Goal: Task Accomplishment & Management: Complete application form

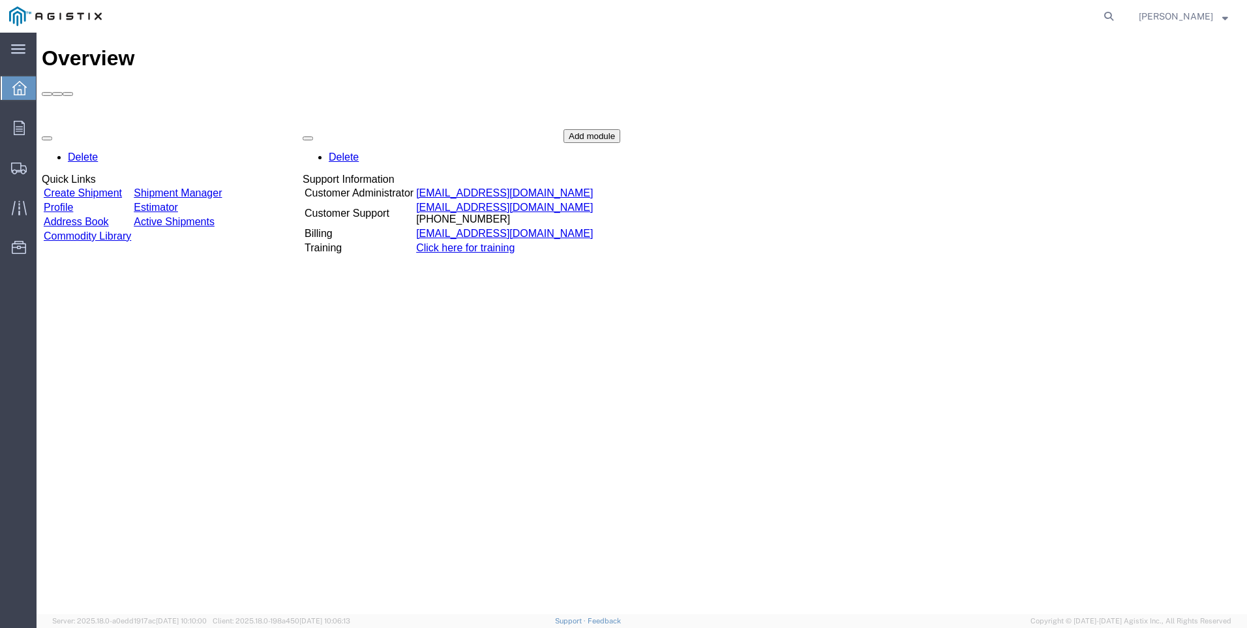
click at [91, 187] on link "Create Shipment" at bounding box center [83, 192] width 78 height 11
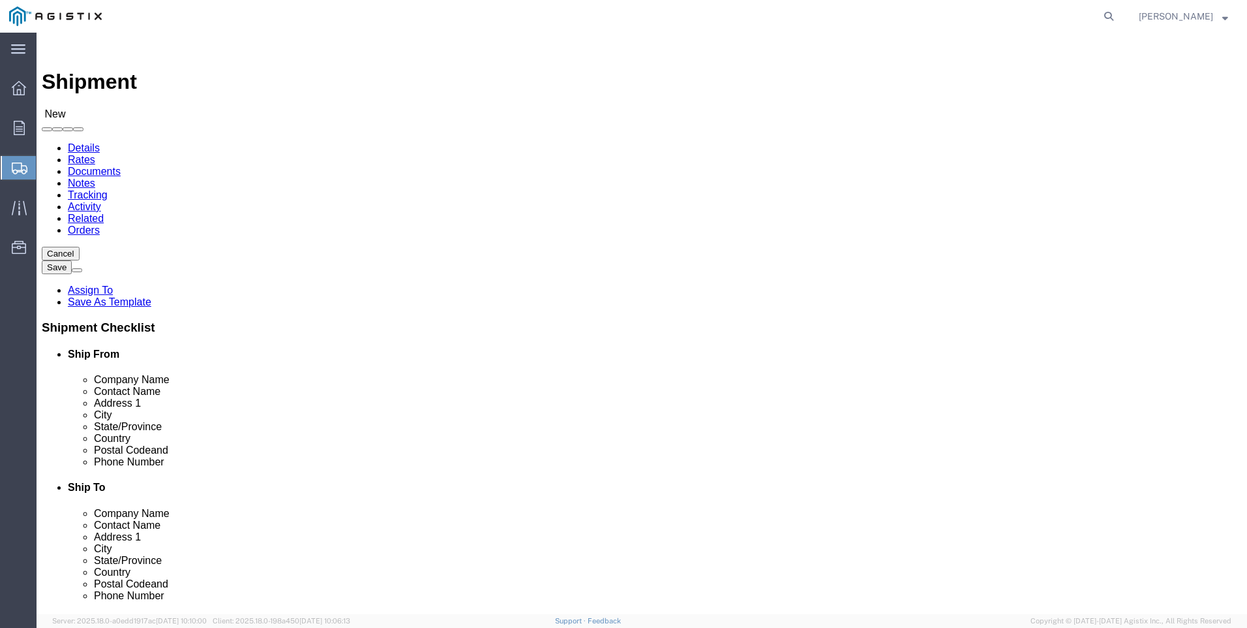
select select
click select "Select PG&E Tri-Pacific Supply Inc"
drag, startPoint x: 234, startPoint y: 192, endPoint x: 211, endPoint y: 188, distance: 22.5
click select "Select PG&E Tri-Pacific Supply Inc"
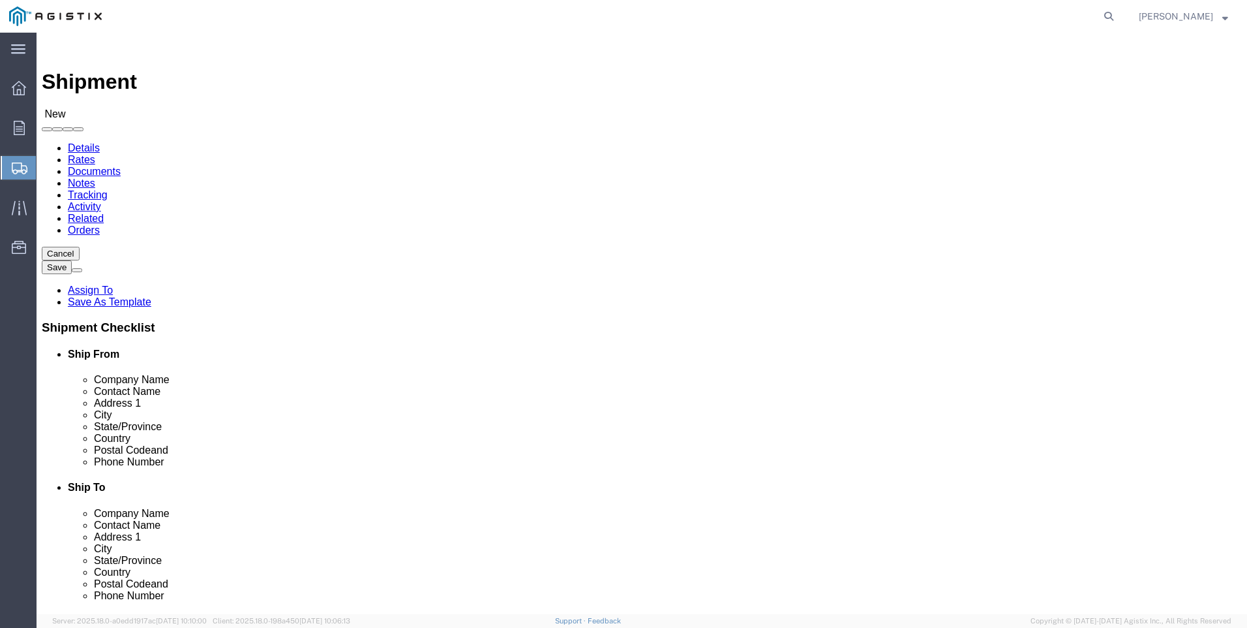
select select "9596"
click select "Select PG&E Tri-Pacific Supply Inc"
select select "PURCHORD"
select select
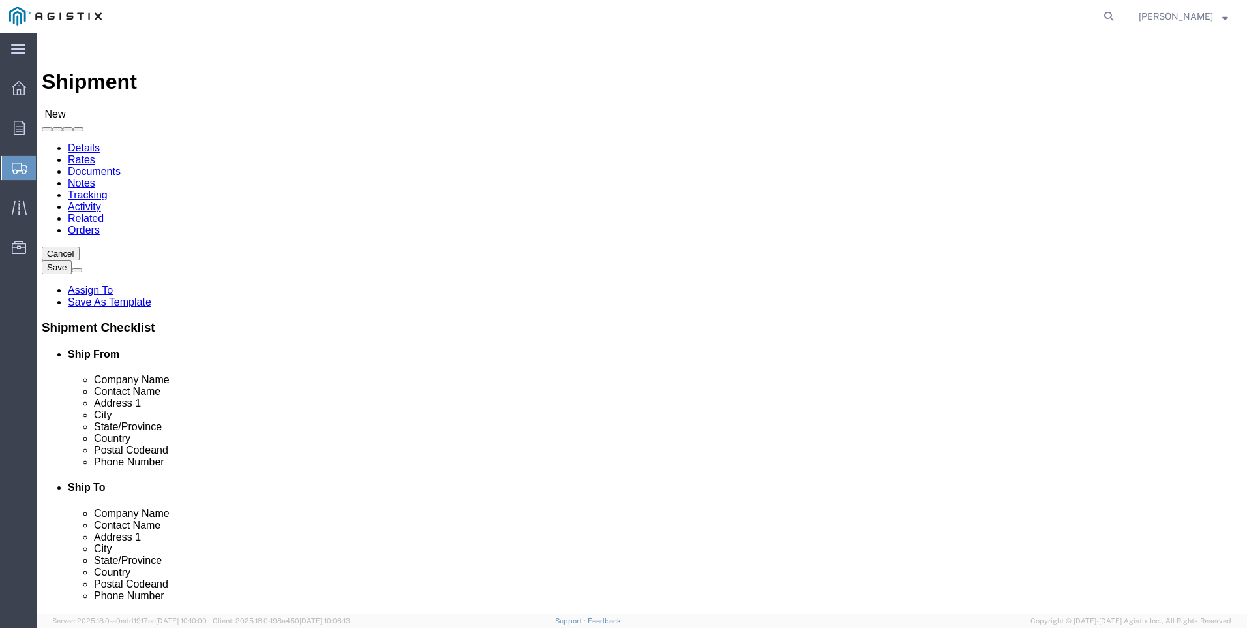
select select "MYPROFILE"
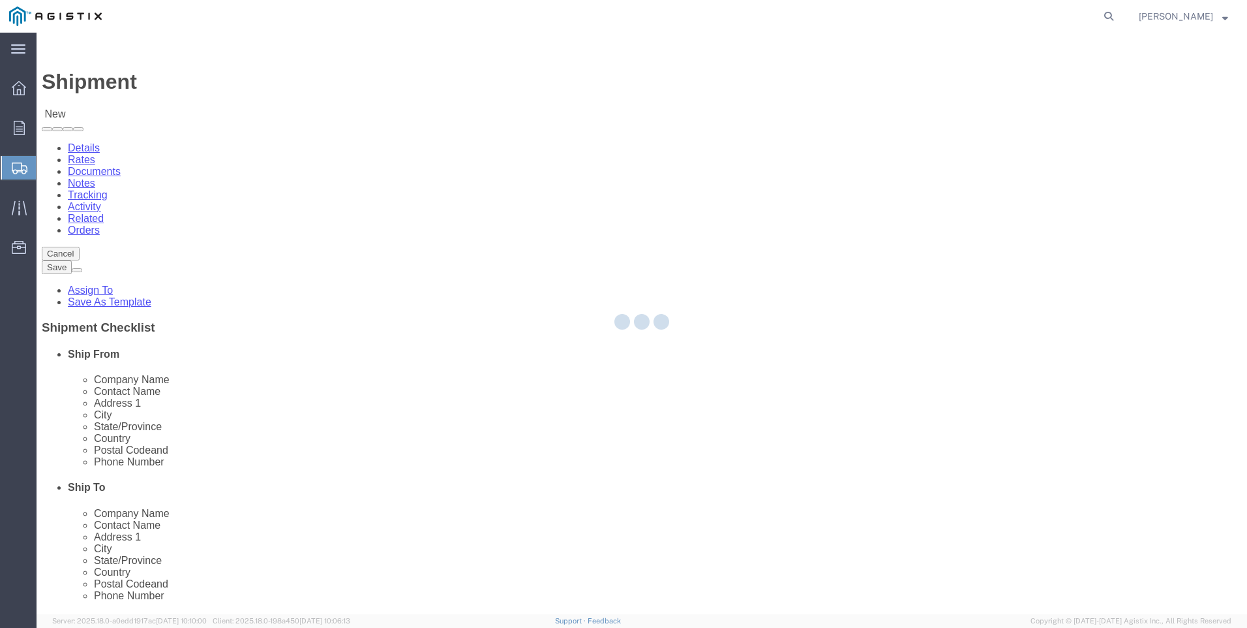
type input "Tri-Pacific Supply Inc"
type input "[PERSON_NAME]"
type input "[STREET_ADDRESS]"
type input "Suite 100"
type input "ROCKLIN"
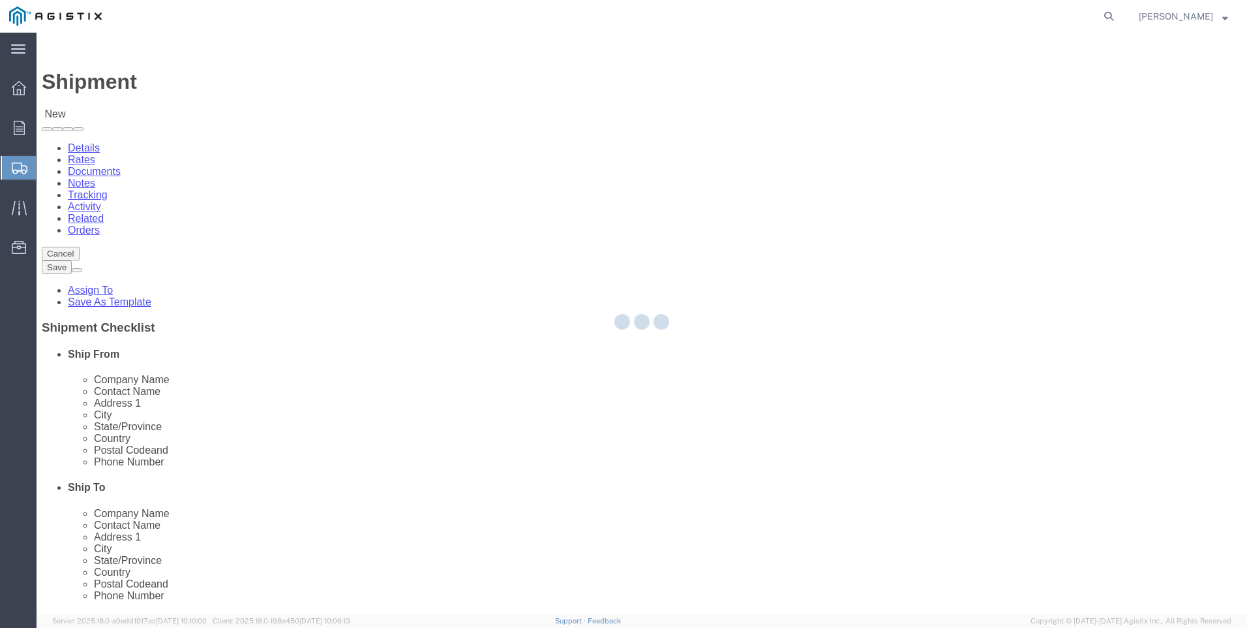
type input "95677"
type input "[PHONE_NUMBER]"
type input "[PERSON_NAME][EMAIL_ADDRESS][PERSON_NAME][DOMAIN_NAME]"
checkbox input "true"
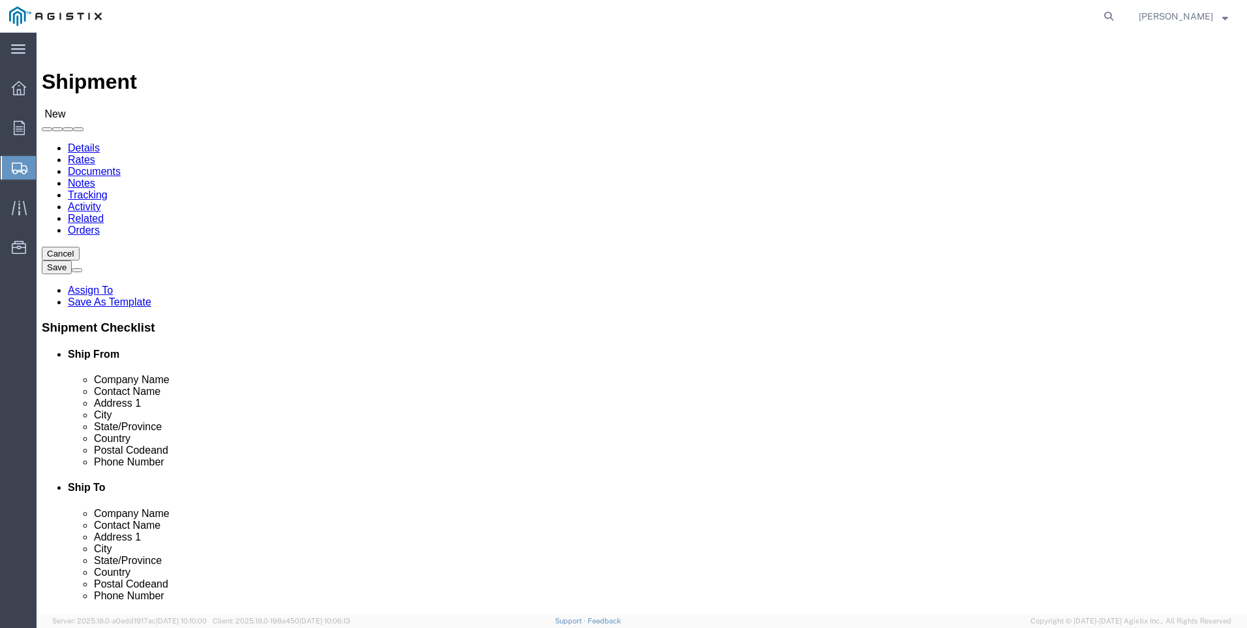
select select "CA"
click select "Select All Others [GEOGRAPHIC_DATA] [GEOGRAPHIC_DATA] [GEOGRAPHIC_DATA] [GEOGRA…"
select select "19740"
click select "Select All Others [GEOGRAPHIC_DATA] [GEOGRAPHIC_DATA] [GEOGRAPHIC_DATA] [GEOGRA…"
click span
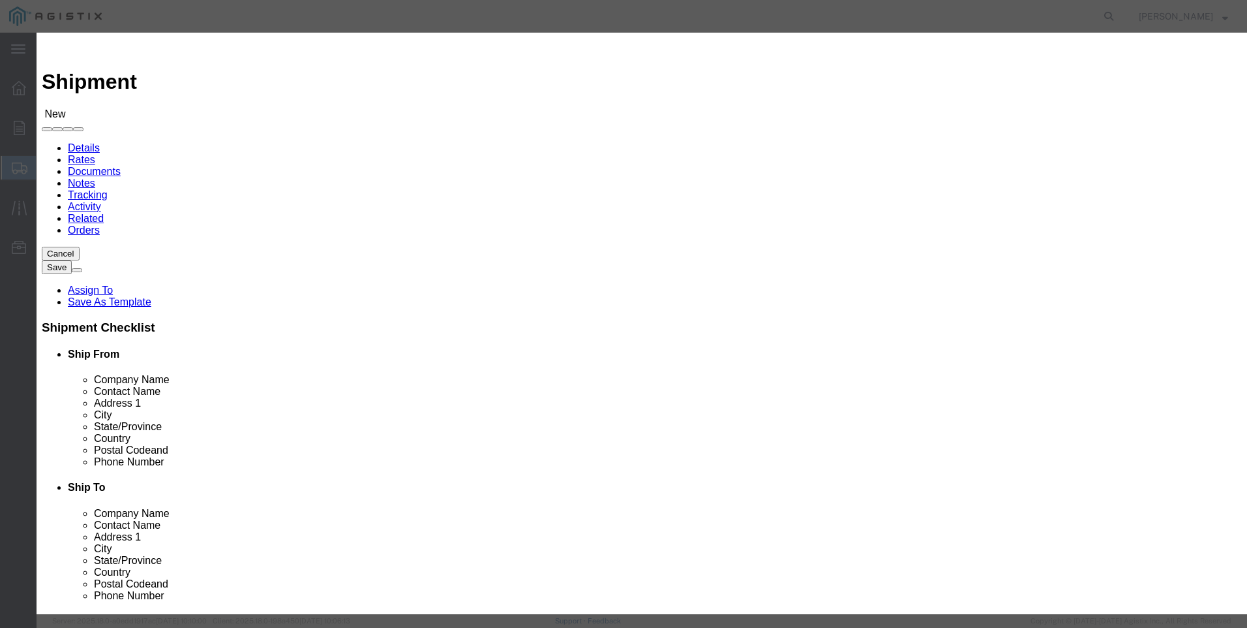
scroll to position [652, 0]
click button "Select"
select select
type input "Pacific Gas and Electric"
type input "Fremont Warehouse"
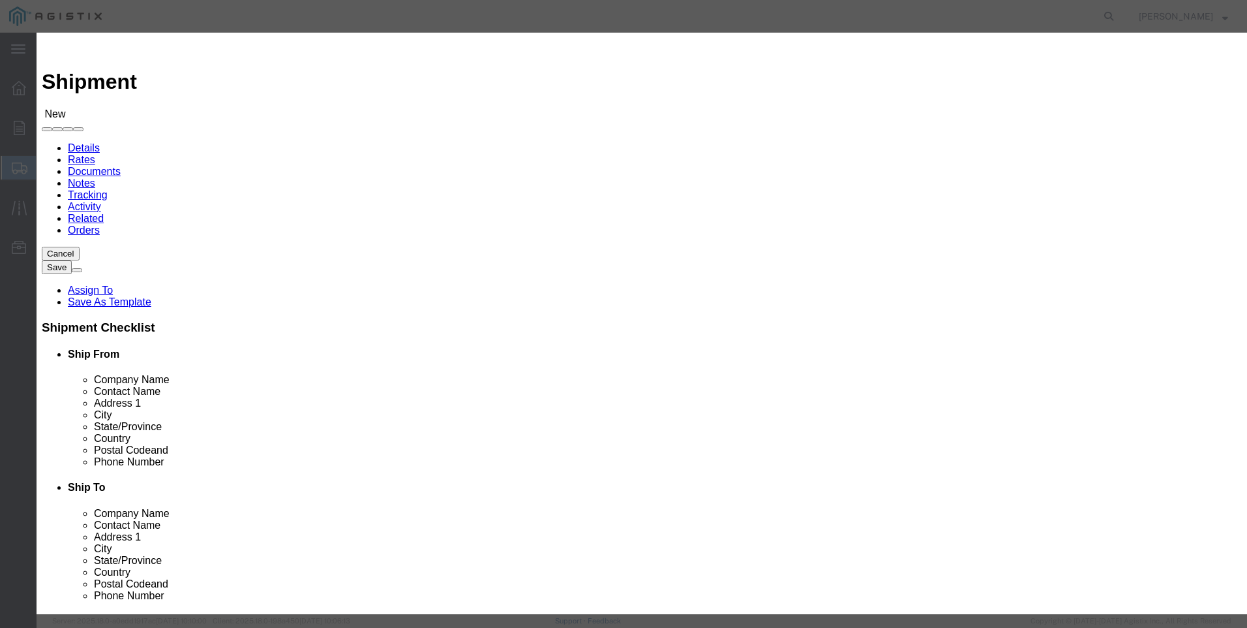
type input "[STREET_ADDRESS][PERSON_NAME]"
type input "Fremont"
type input "94538"
type input "[PHONE_NUMBER]"
select select "CA"
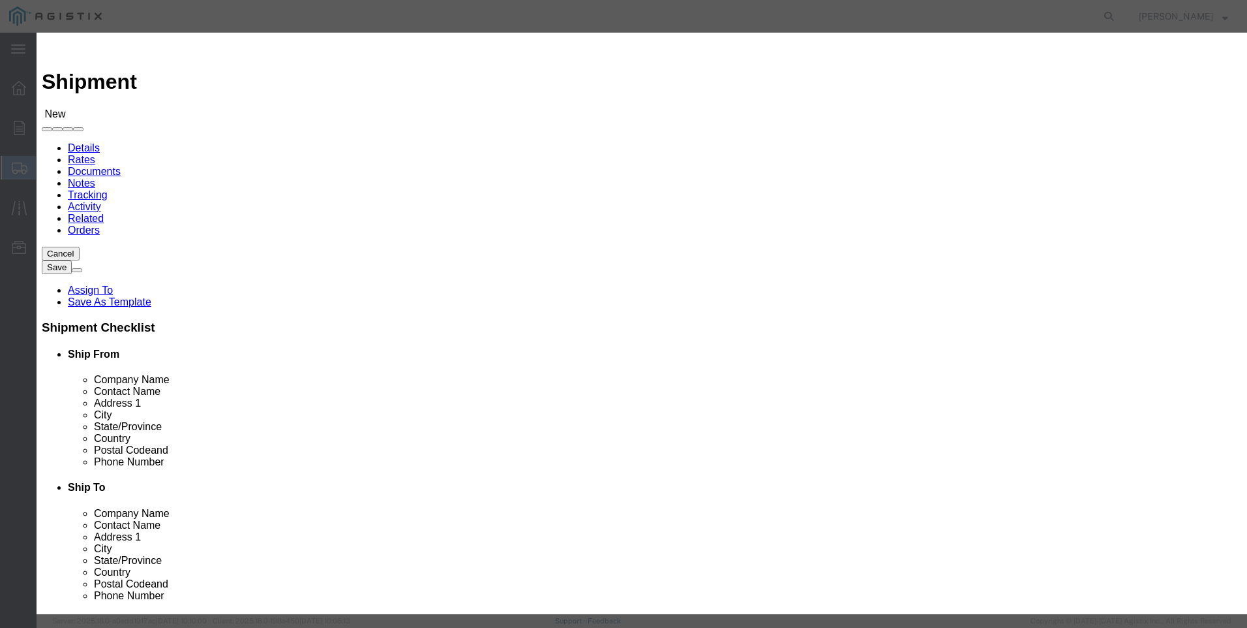
click button "Close"
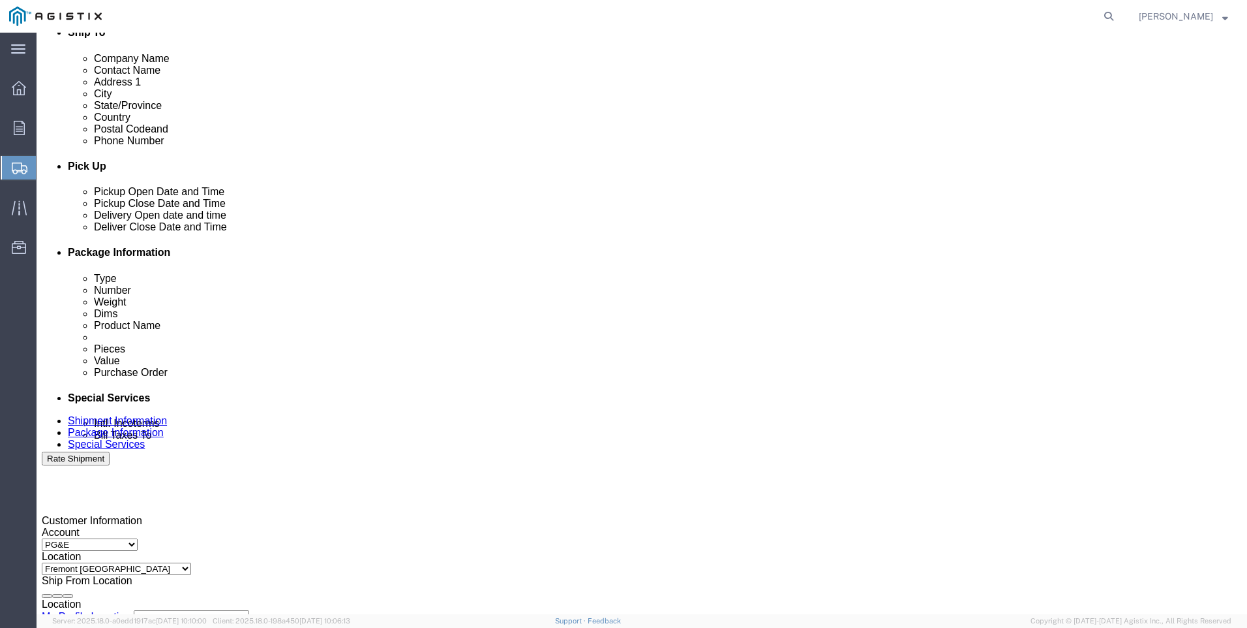
scroll to position [457, 0]
click div "[DATE] 11:00 AM"
type input "4:00 AM"
drag, startPoint x: 410, startPoint y: 568, endPoint x: 423, endPoint y: 516, distance: 53.6
click button "Apply"
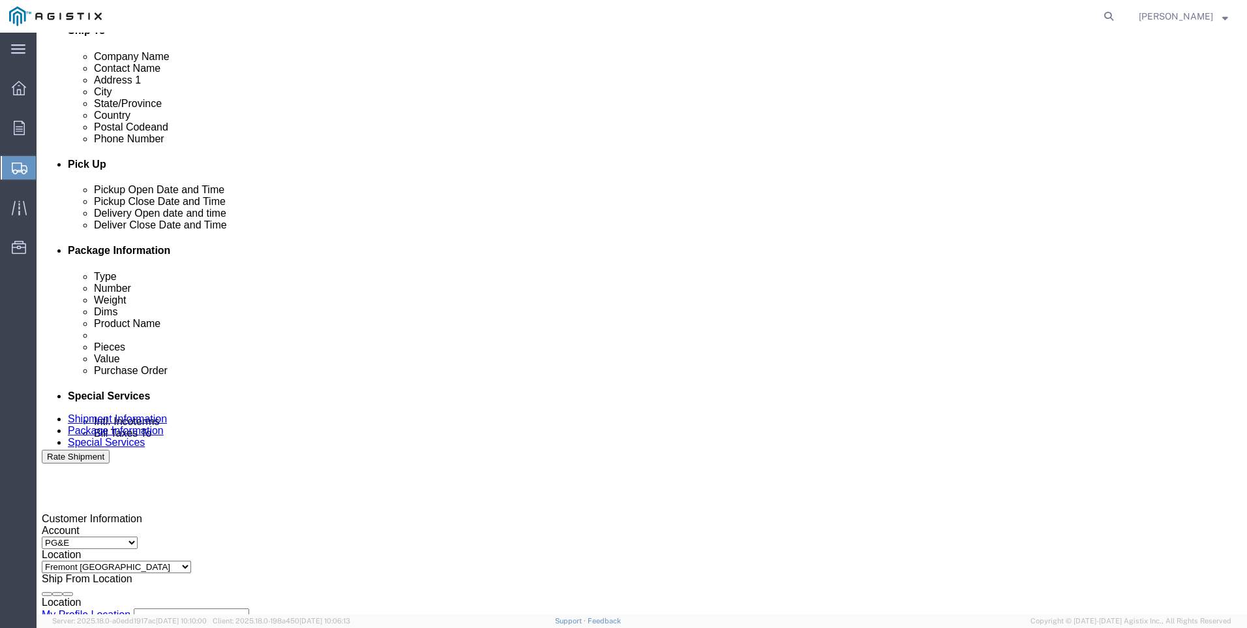
click div
click input "12:00 PM"
click input "7:00 PM"
type input "7:00 am"
click button "Apply"
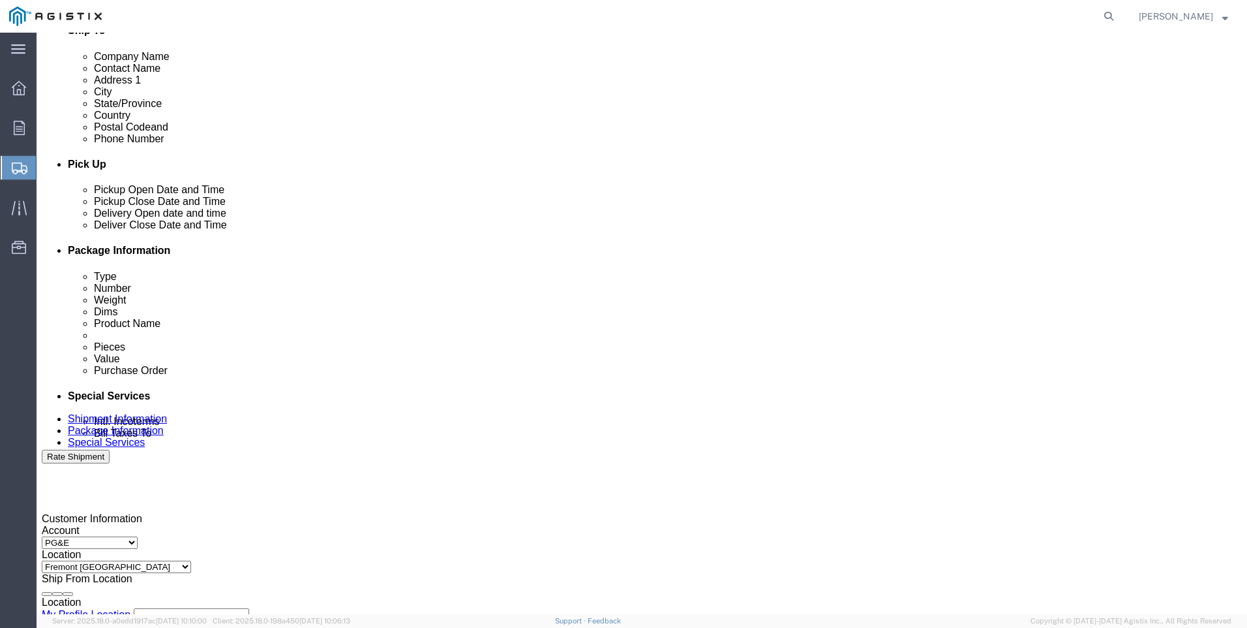
click div
click input "3:00 AM"
type input "3:00 PM"
click button "Apply"
click input "text"
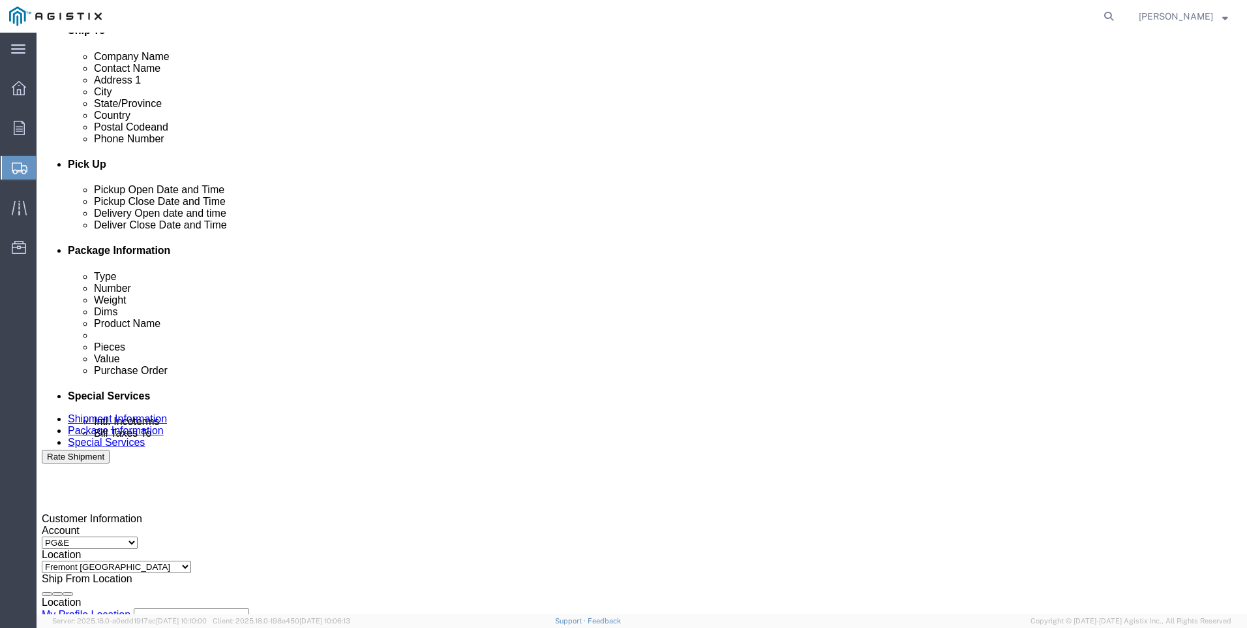
type input "3501414267"
click select "Select Account Type Activity ID Airline Appointment Number ASN Batch Request # …"
select select "SALEORDR"
click select "Select Account Type Activity ID Airline Appointment Number ASN Batch Request # …"
click input "text"
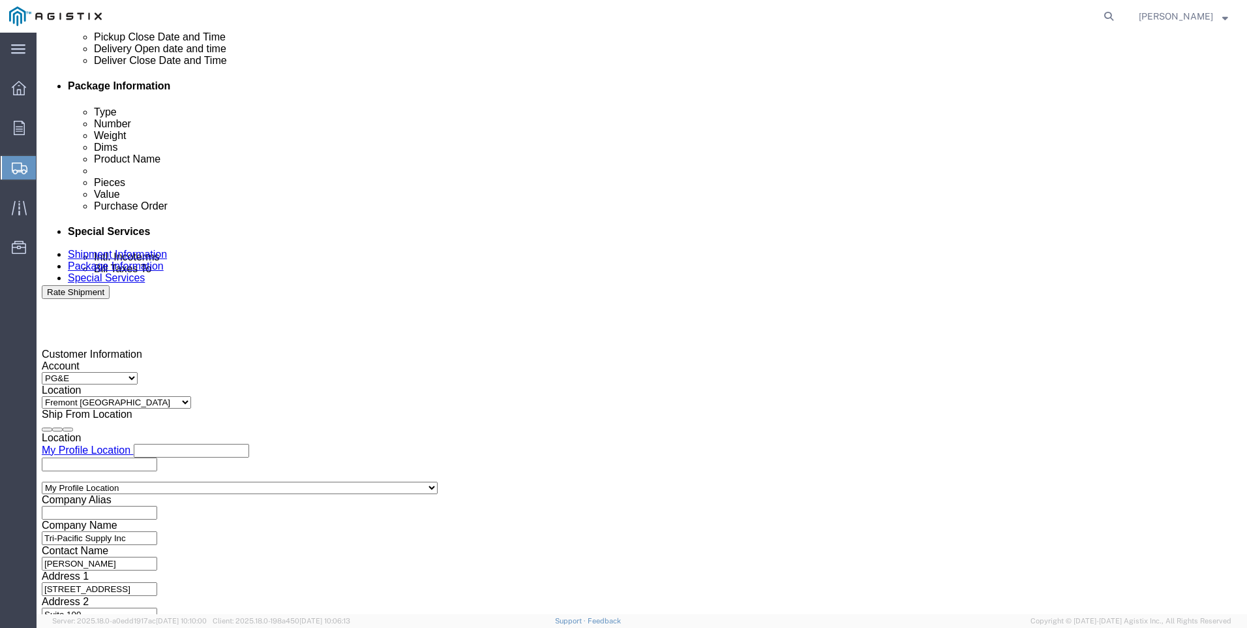
scroll to position [646, 0]
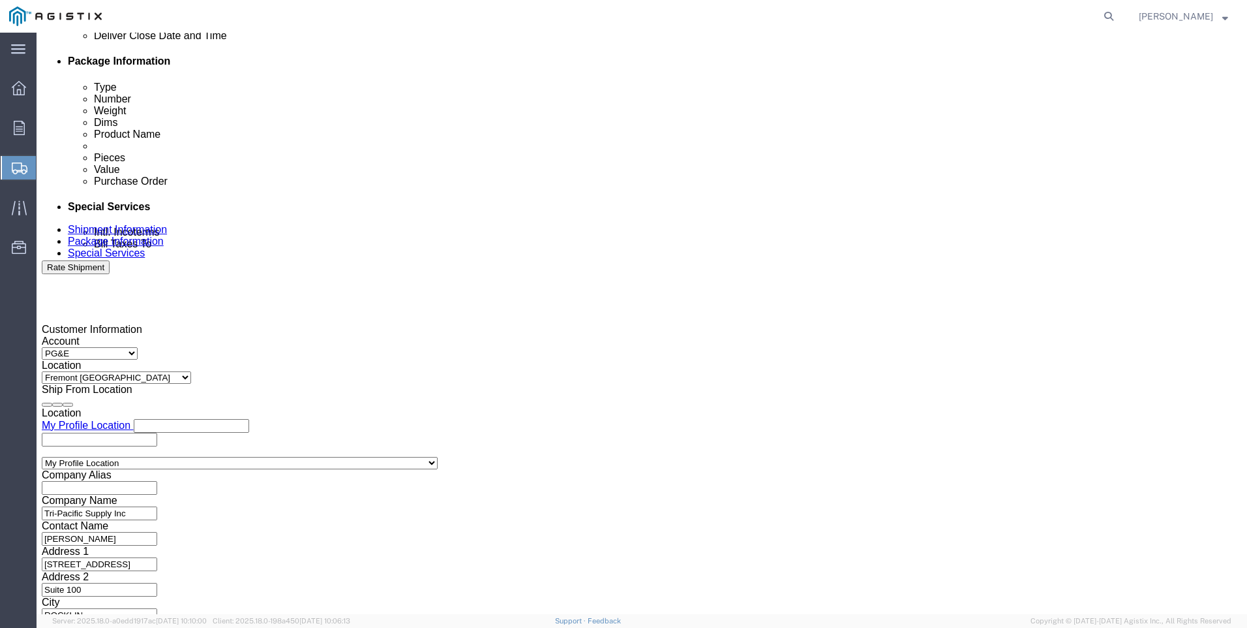
type input "0054536"
click button "Continue"
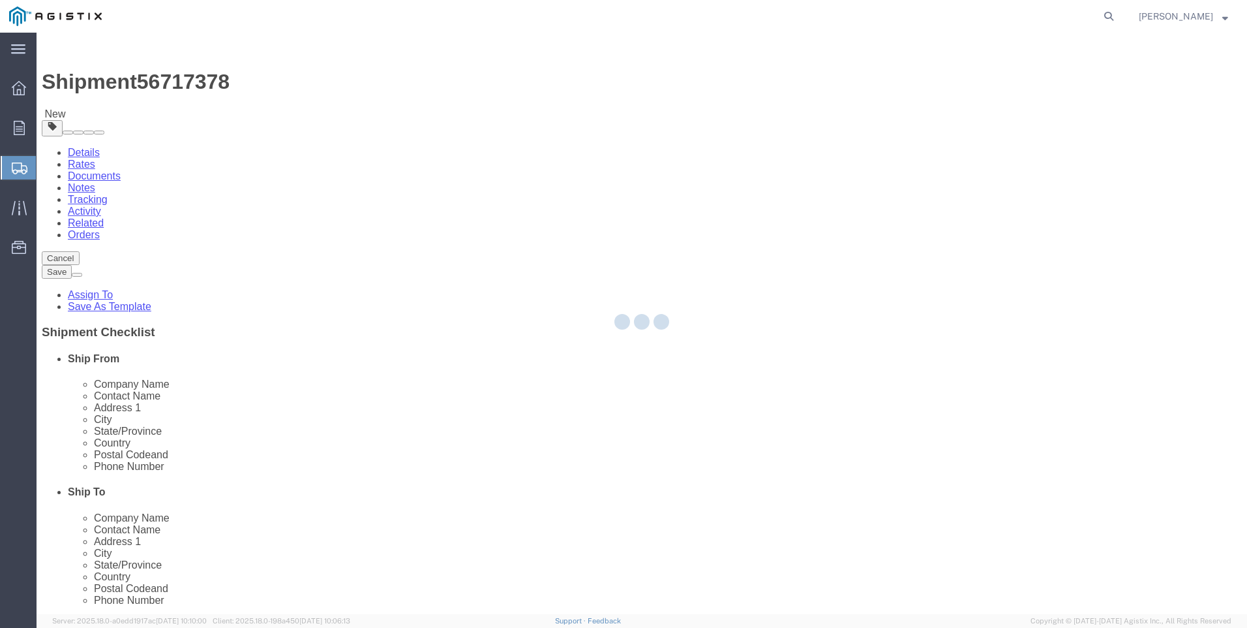
select select "CBOX"
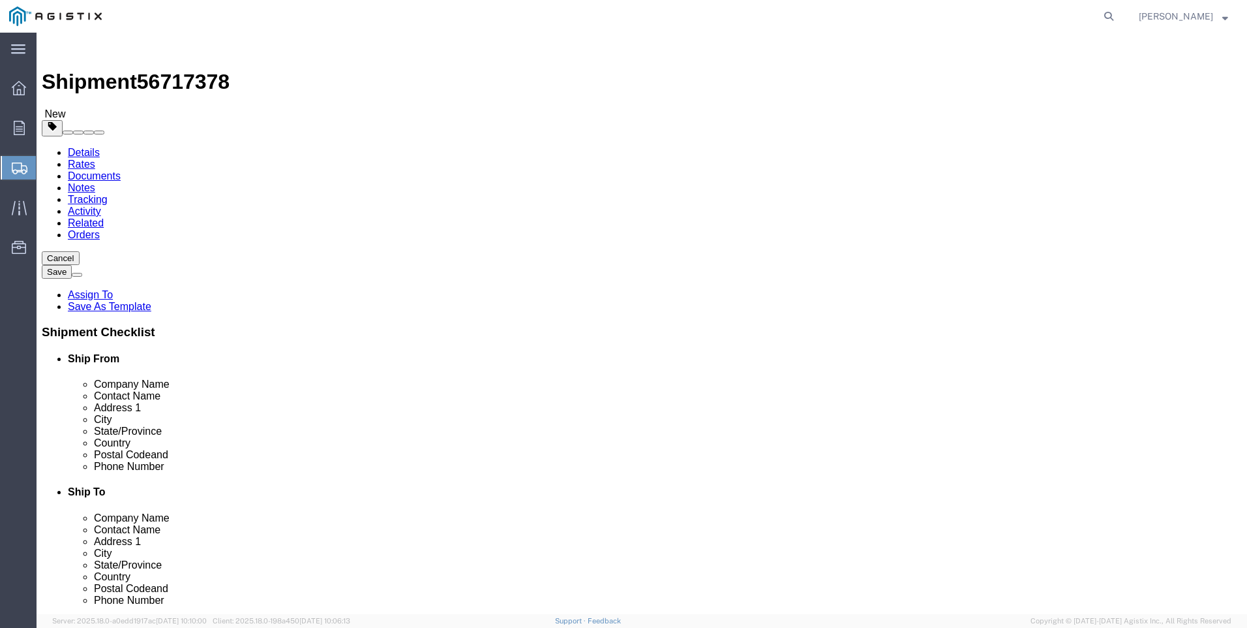
click input "text"
type input "5"
type input "2"
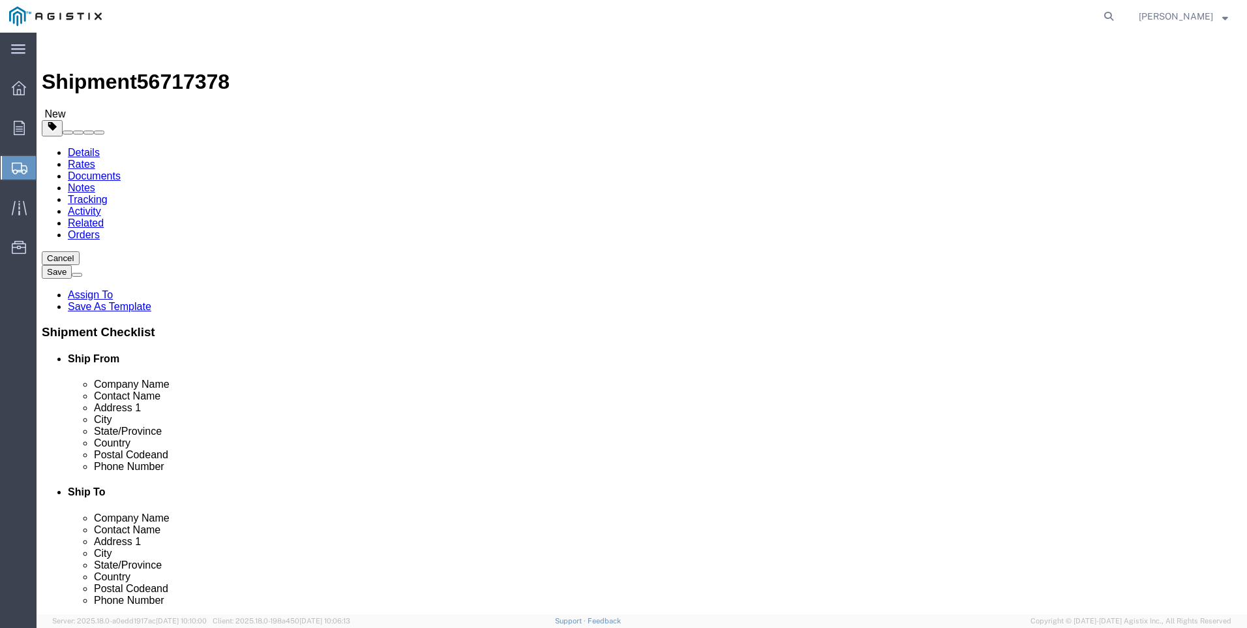
click link "Add Content"
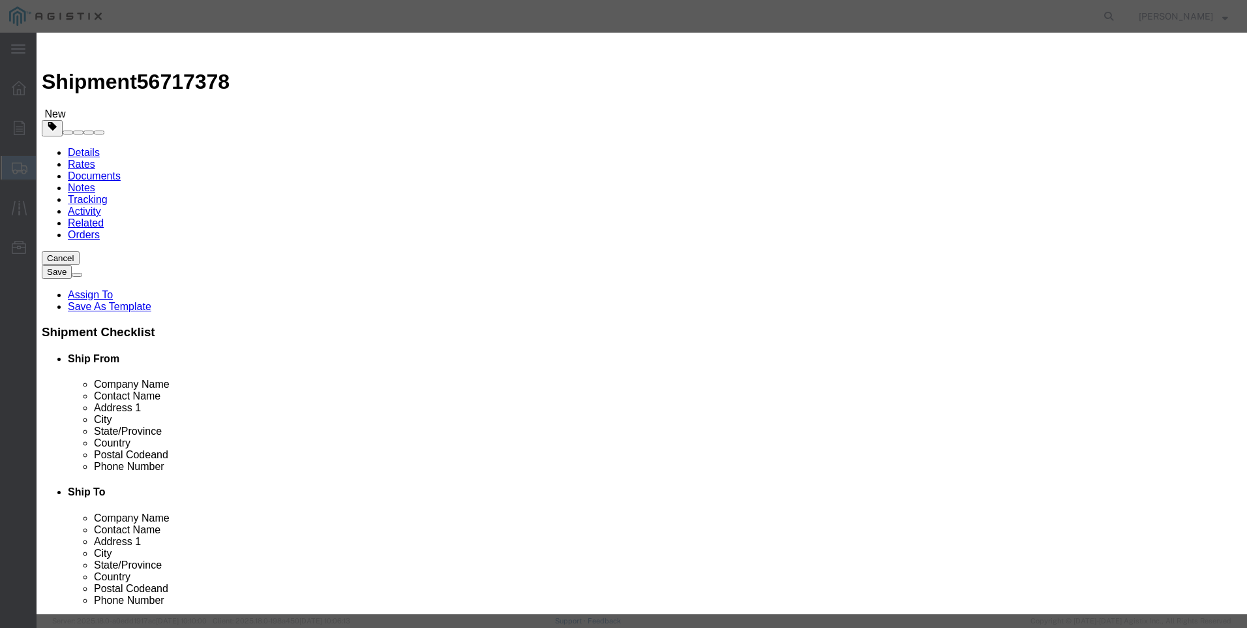
click input "text"
type input "m442292"
click td "Name: SPRING MAIN [PERSON_NAME] 3" REGULATOR STD"
select select
select select "USD"
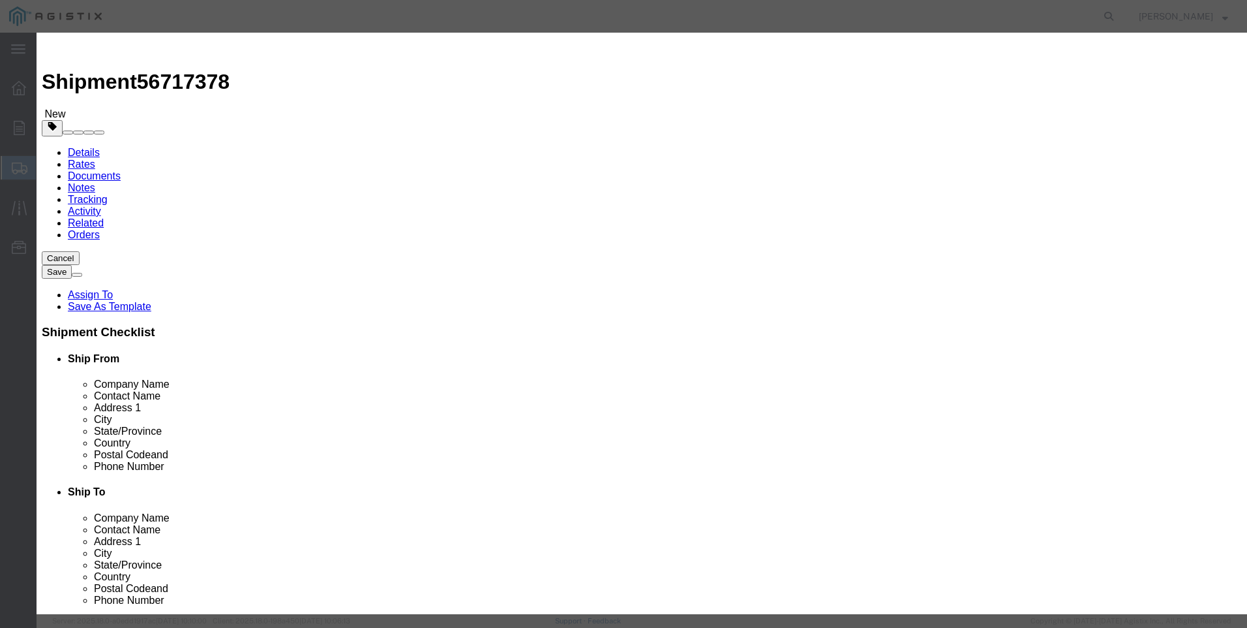
type input "SPRING MAIN [PERSON_NAME] 3" REGULATOR STD"
type input "M442292"
drag, startPoint x: 585, startPoint y: 103, endPoint x: 331, endPoint y: 107, distance: 253.8
click div "Product Name SPRING MAIN [PERSON_NAME] 3" REGULATOR STD m442292"
type input "SPRING MAIN [PERSON_NAME] 3" REGULATOR STD"
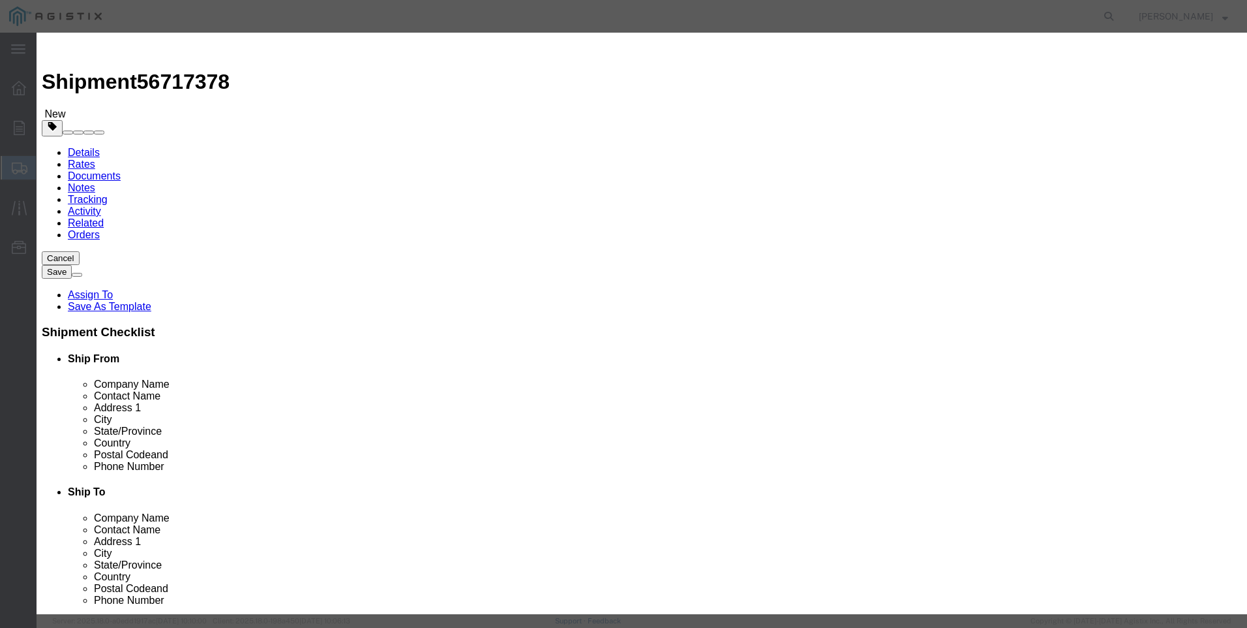
click textarea
paste textarea "SPRING MAIN [PERSON_NAME] 3" REGULATOR STD"
type textarea "SPRING MAIN [PERSON_NAME] 3" REGULATOR STD"
drag, startPoint x: 575, startPoint y: 100, endPoint x: 70, endPoint y: 101, distance: 504.9
click div "Add content Commodity library Product Name SPRING MAIN [PERSON_NAME] 3" REGULAT…"
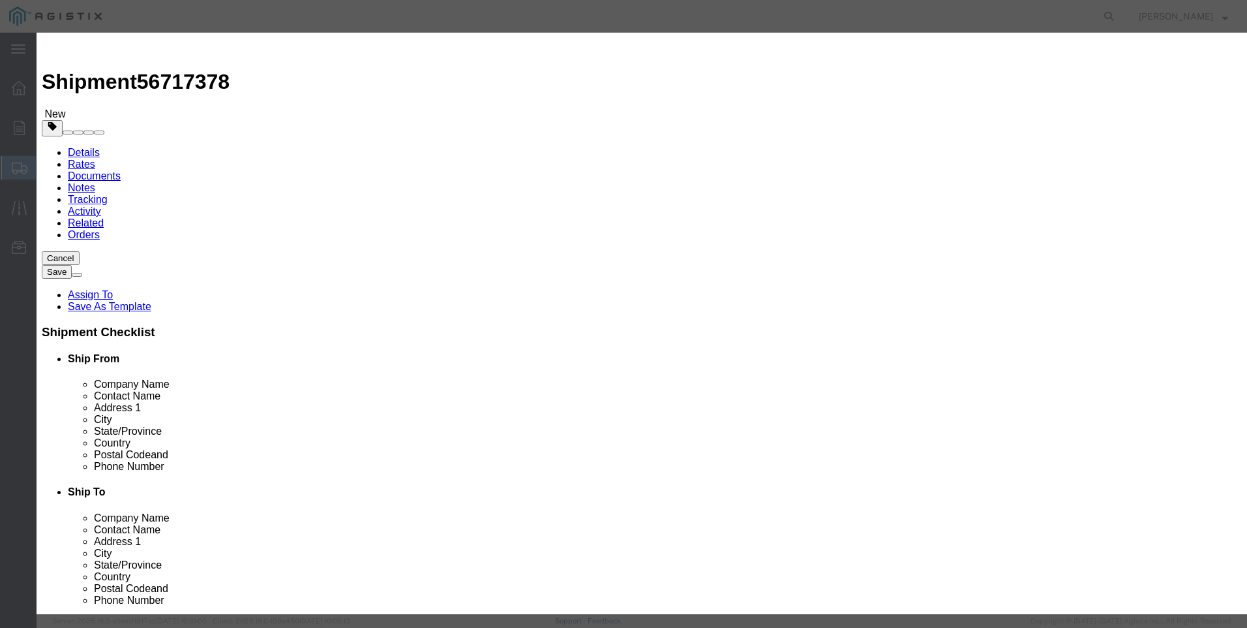
click input "[PHONE_NUMBER]"
click input "m442292 / [PHONE_NUMBER]"
type input "M442292 / [PHONE_NUMBER]"
click input "text"
type input "2"
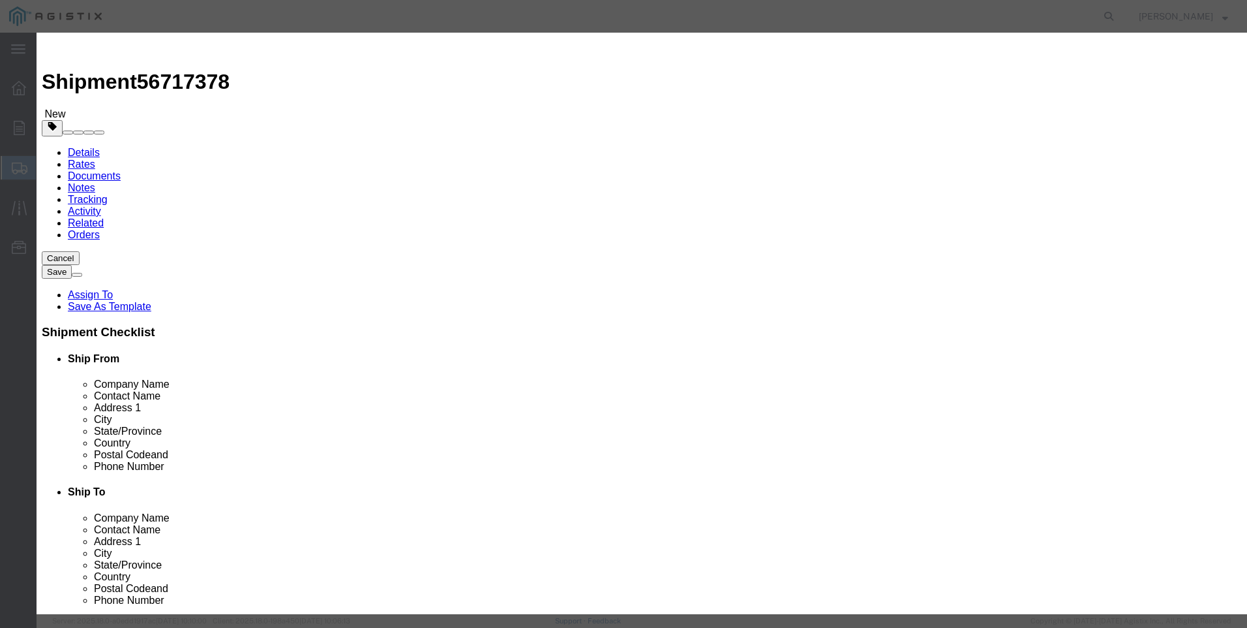
click input "text"
type input "326"
click button "Save & Close"
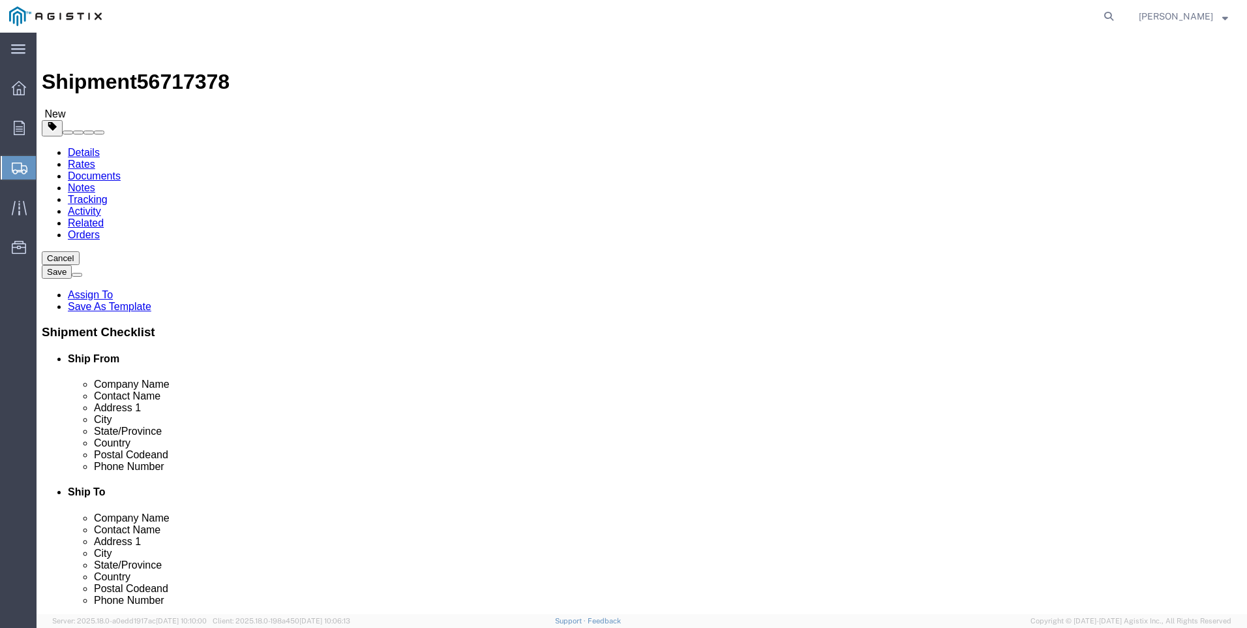
click button "Rate Shipment"
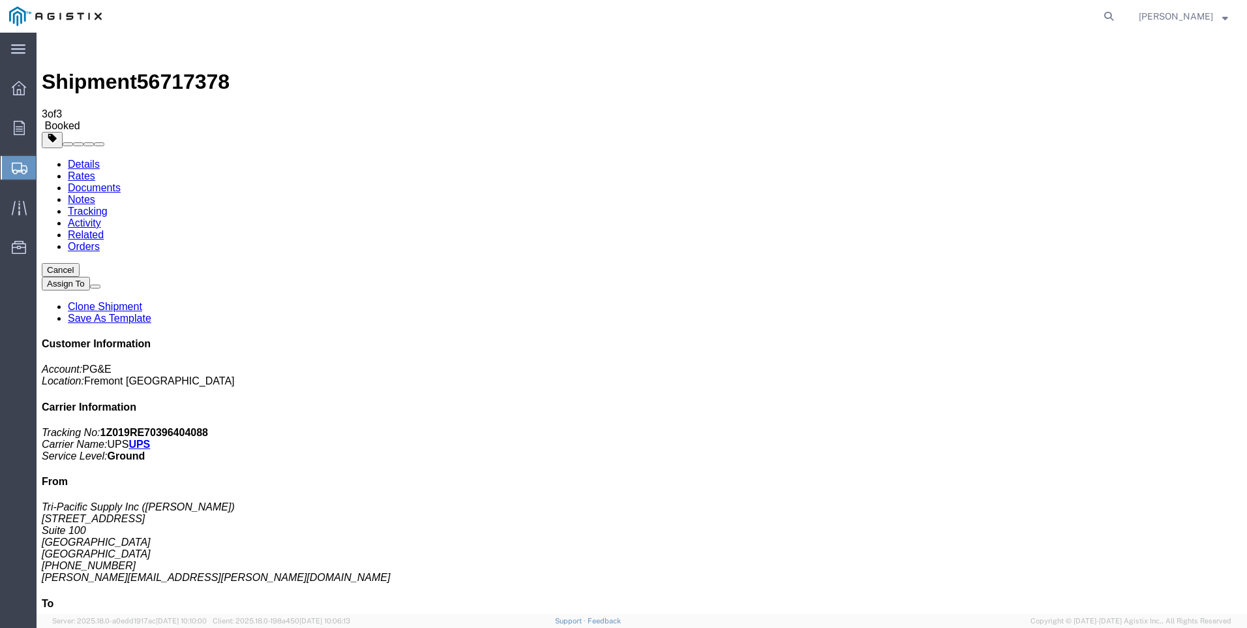
click at [0, 0] on span "Create Shipment" at bounding box center [0, 0] width 0 height 0
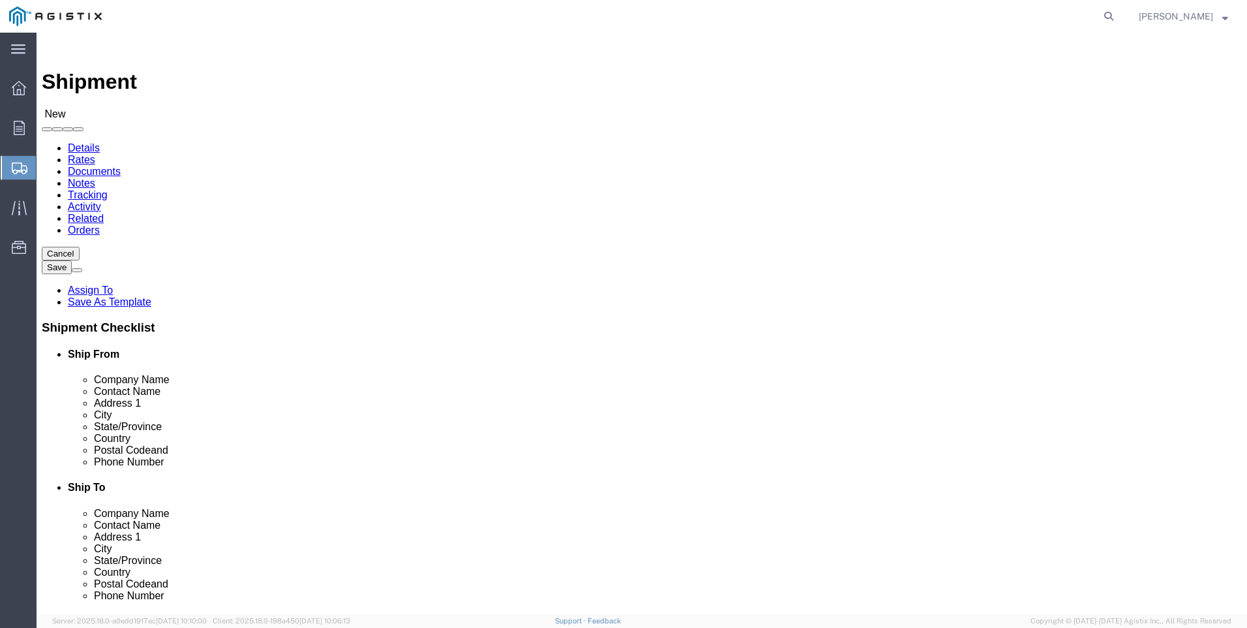
click select "Select PG&E Tri-Pacific Supply Inc"
select select "9596"
click select "Select PG&E Tri-Pacific Supply Inc"
select select
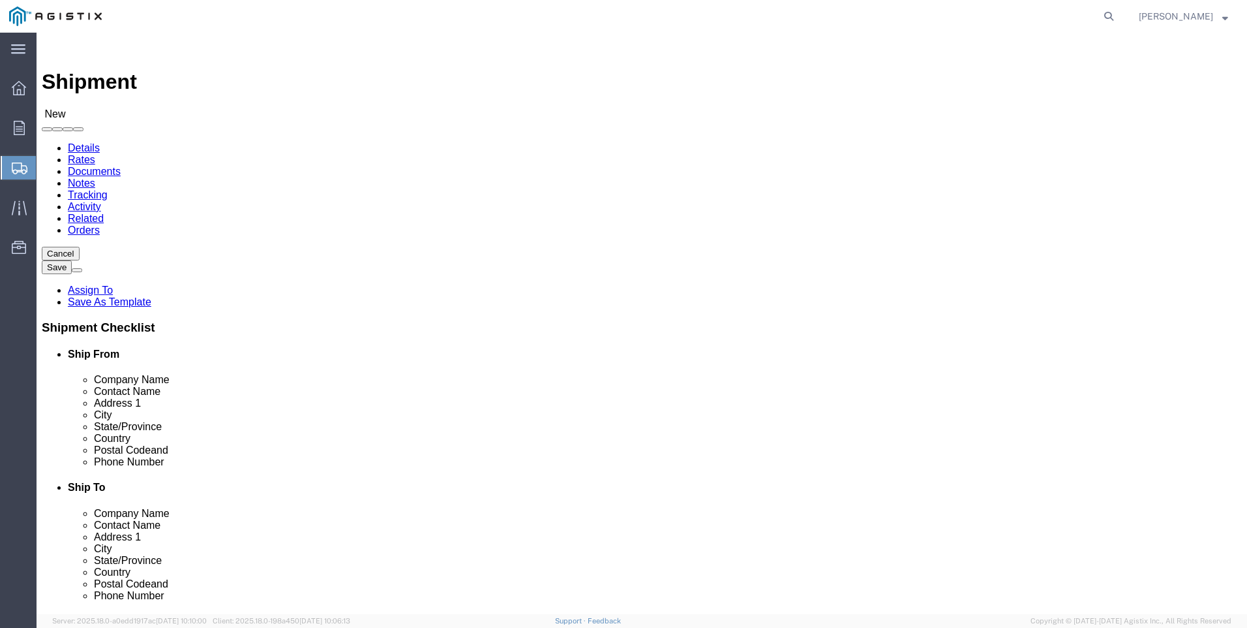
click select "Select PG&E Tri-Pacific Supply Inc"
select select "MYPROFILE"
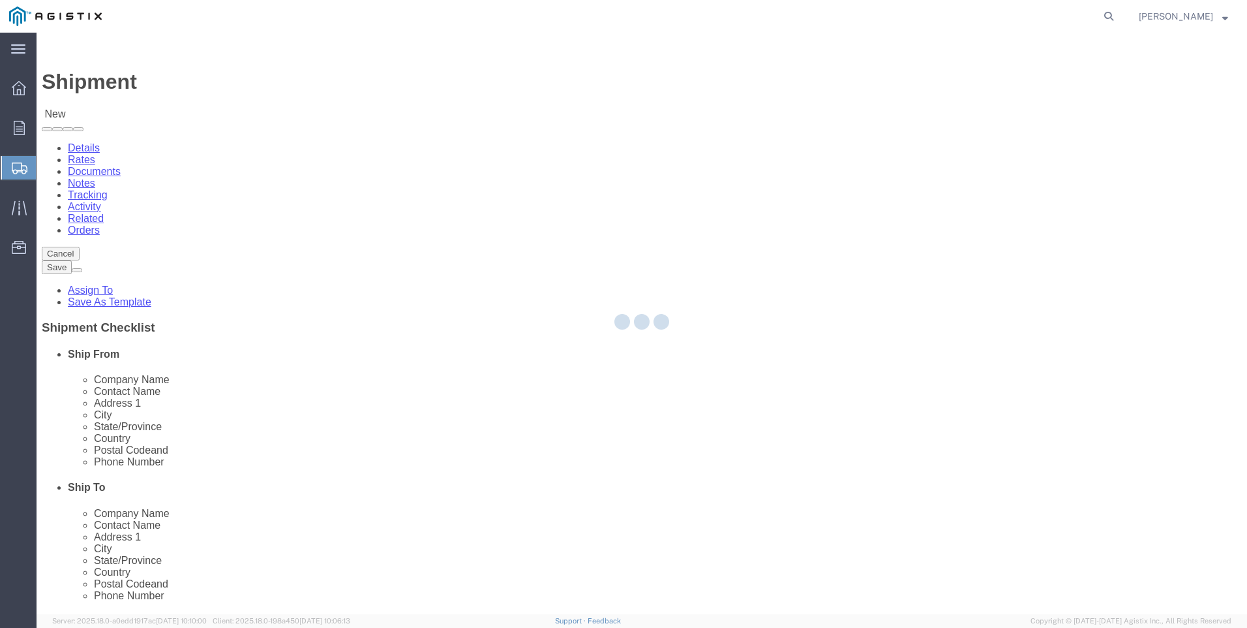
select select "CA"
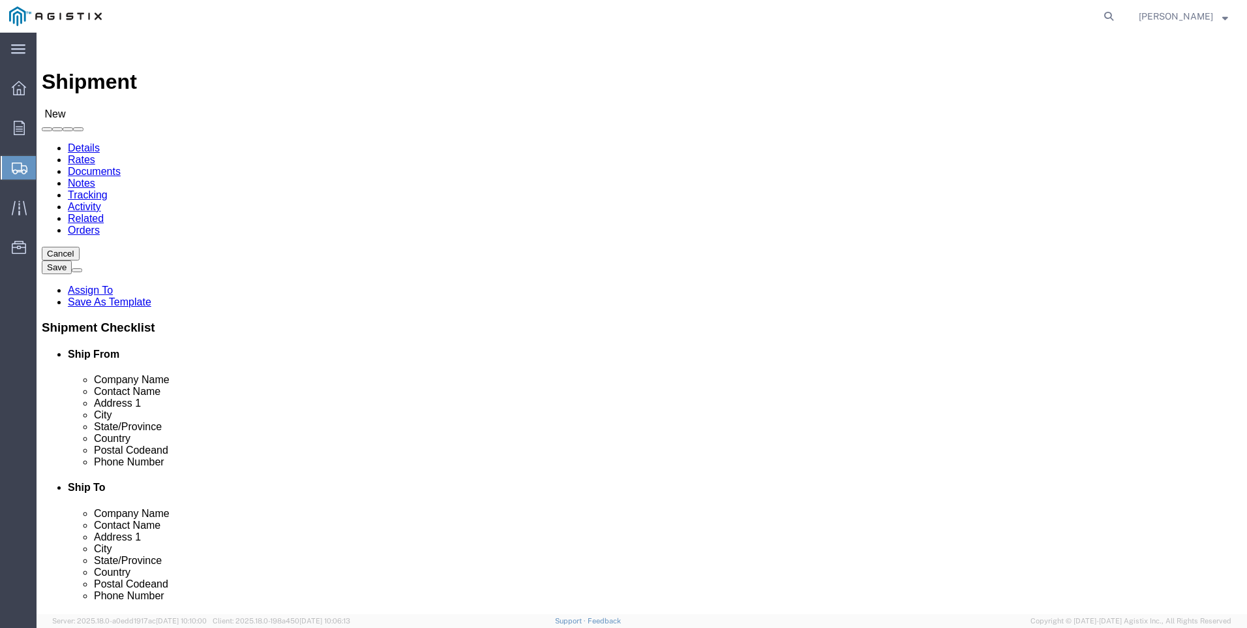
click select "Select All Others [GEOGRAPHIC_DATA] [GEOGRAPHIC_DATA] [GEOGRAPHIC_DATA] [GEOGRA…"
select select "19996"
click select "Select All Others [GEOGRAPHIC_DATA] [GEOGRAPHIC_DATA] [GEOGRAPHIC_DATA] [GEOGRA…"
click span
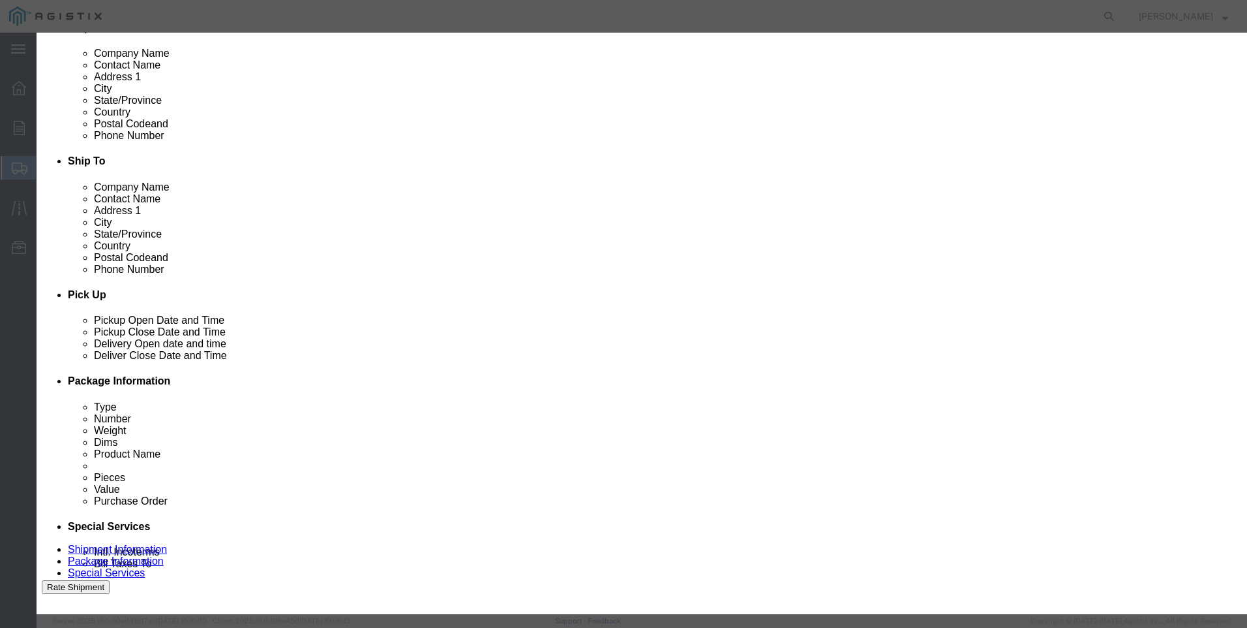
scroll to position [652, 0]
click button "Select"
select select "CA"
click button "Close"
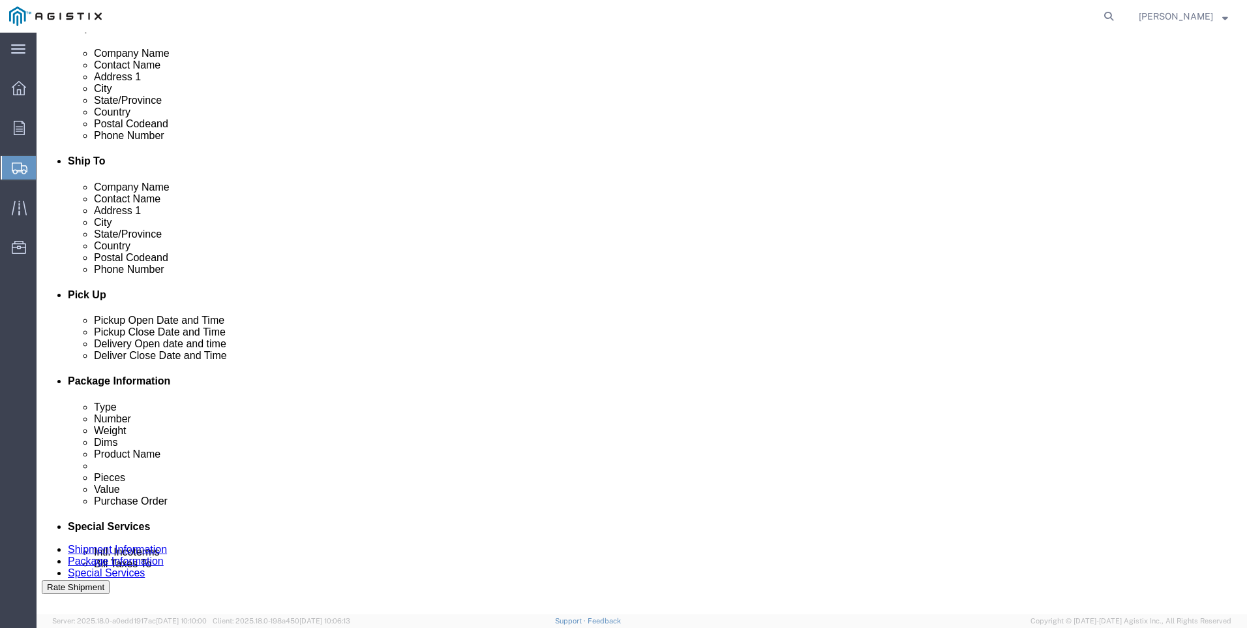
click div "[DATE] 11:00 AM"
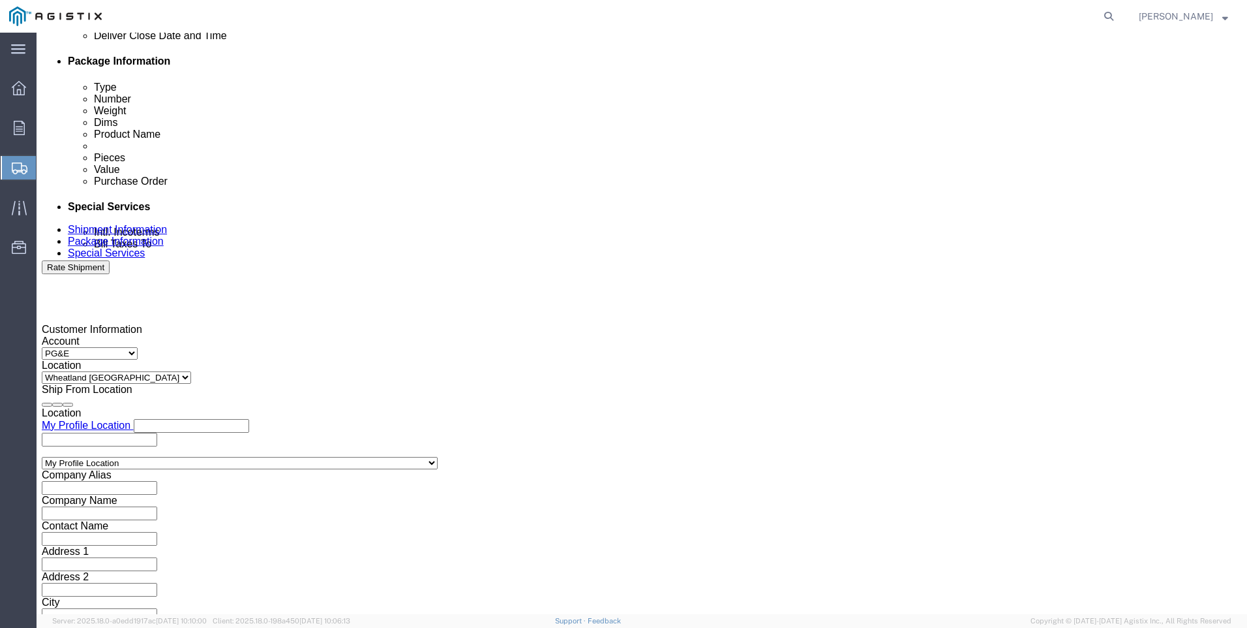
click input "4:00 AM"
type input "4:00 PM"
click button "Apply"
click div
click input "7:00 PM"
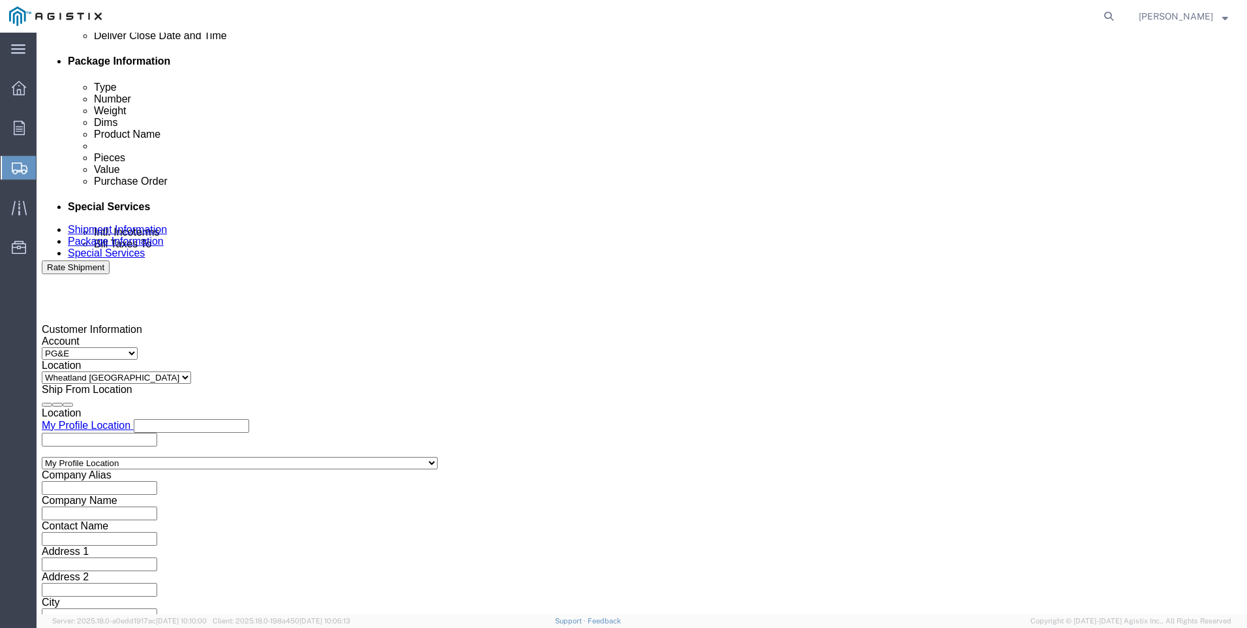
type input "7:00 AM"
click button "Apply"
click div
click button "Apply"
click div "[DATE] 5:00 PM"
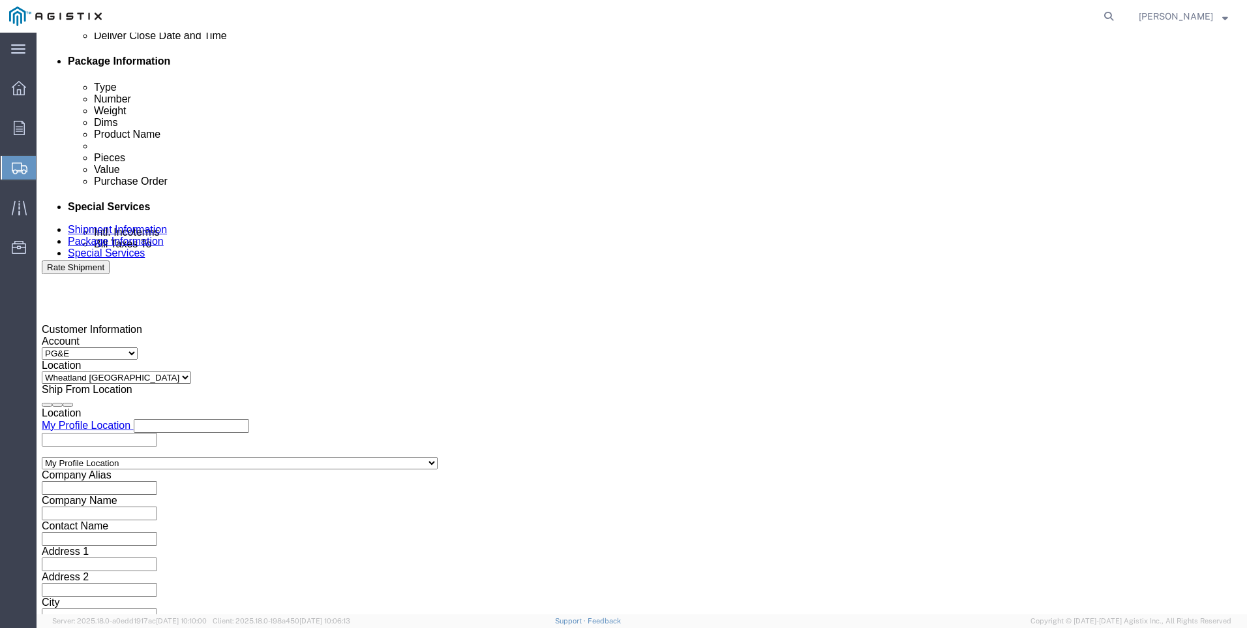
click button "Apply"
click div "[DATE] 8:00 AM"
click input "3:00 AM"
type input "3:00 PM"
drag, startPoint x: 860, startPoint y: 371, endPoint x: 830, endPoint y: 363, distance: 31.0
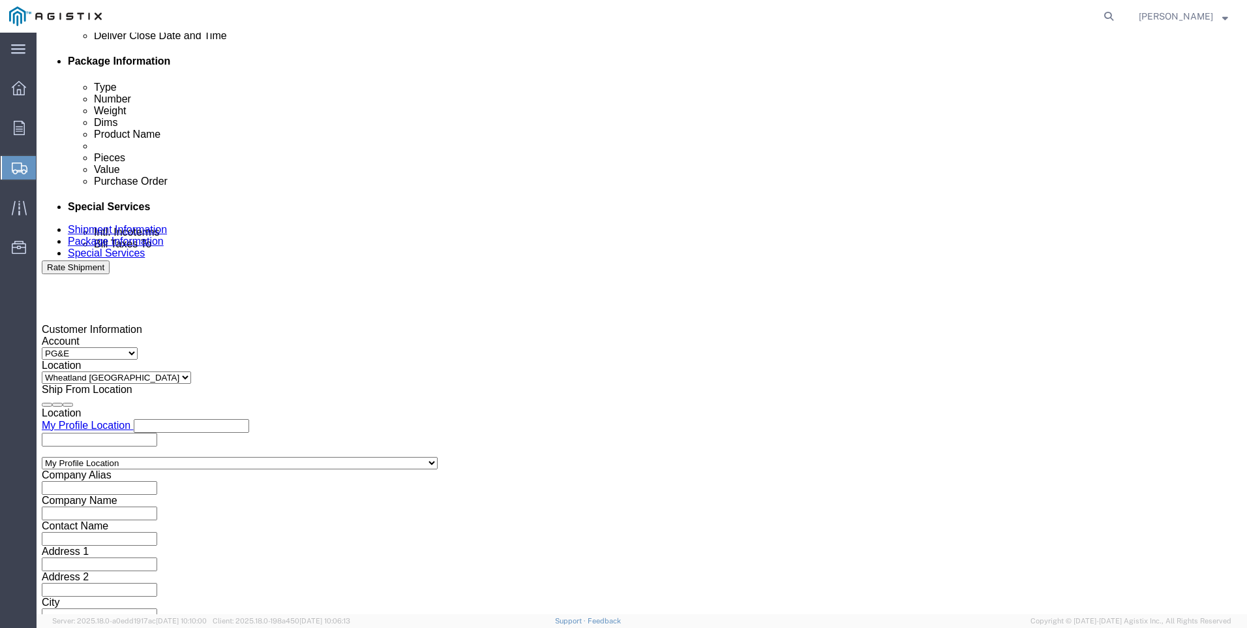
click button "Apply"
click input "text"
type input "3501416178"
click select "Select Account Type Activity ID Airline Appointment Number ASN Batch Request # …"
select select "SALEORDR"
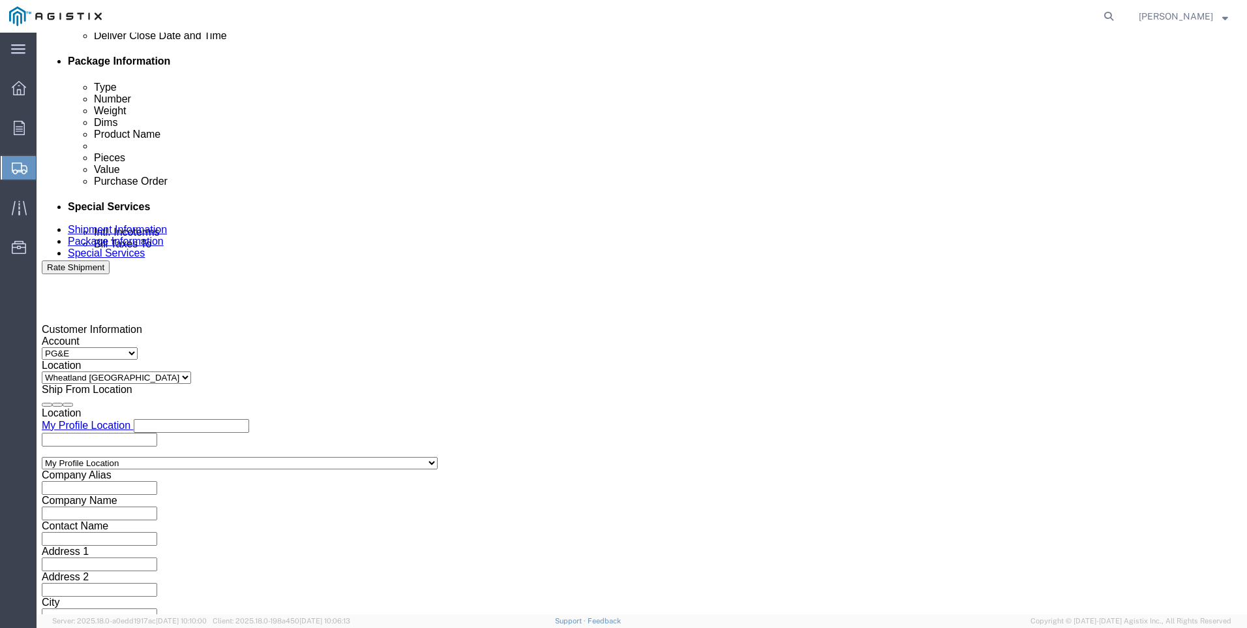
click select "Select Account Type Activity ID Airline Appointment Number ASN Batch Request # …"
click input "text"
type input "0054507"
drag, startPoint x: 924, startPoint y: 527, endPoint x: 868, endPoint y: 506, distance: 60.1
click button "Continue"
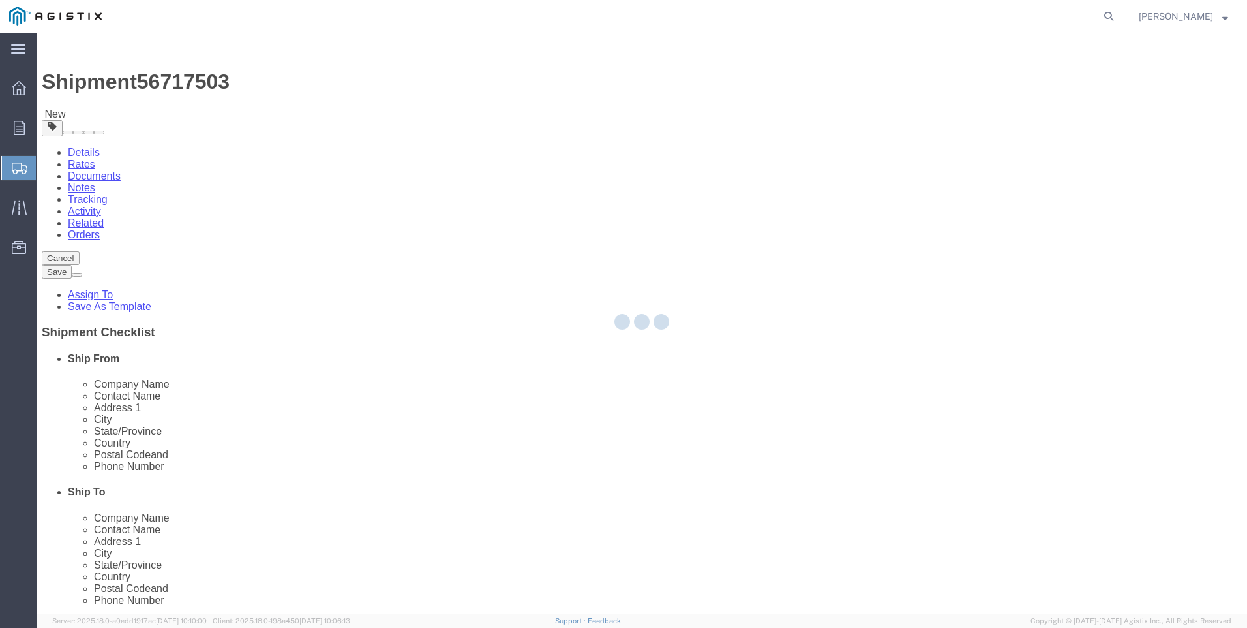
select select "CBOX"
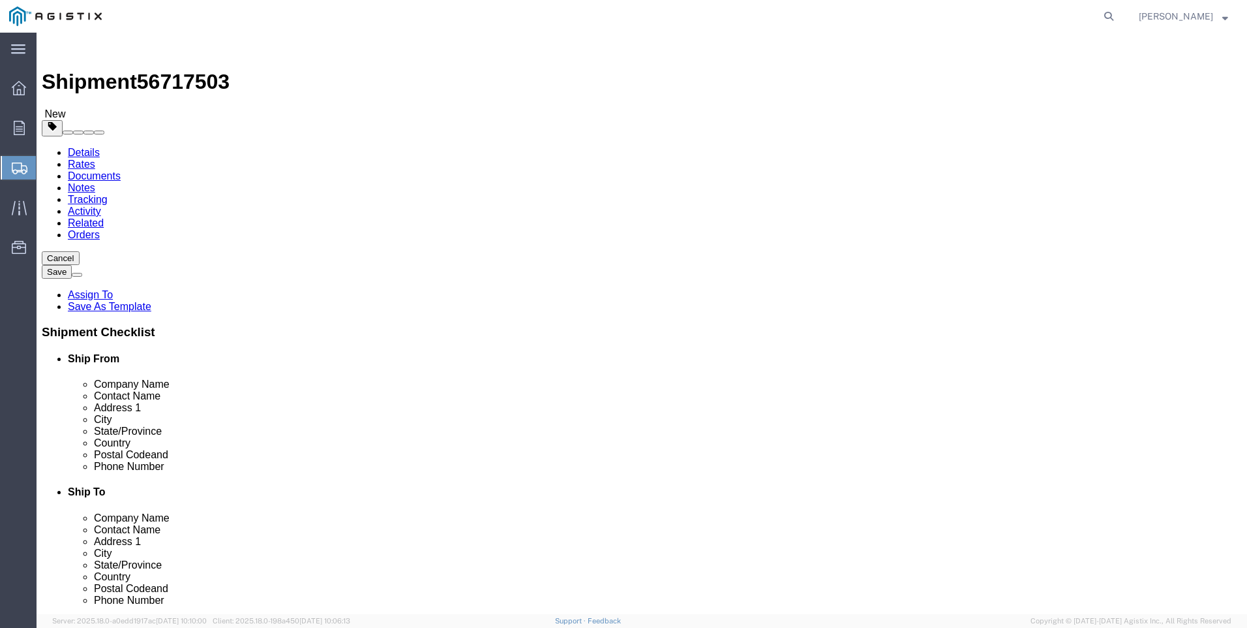
click input "text"
type input "6"
type input "1"
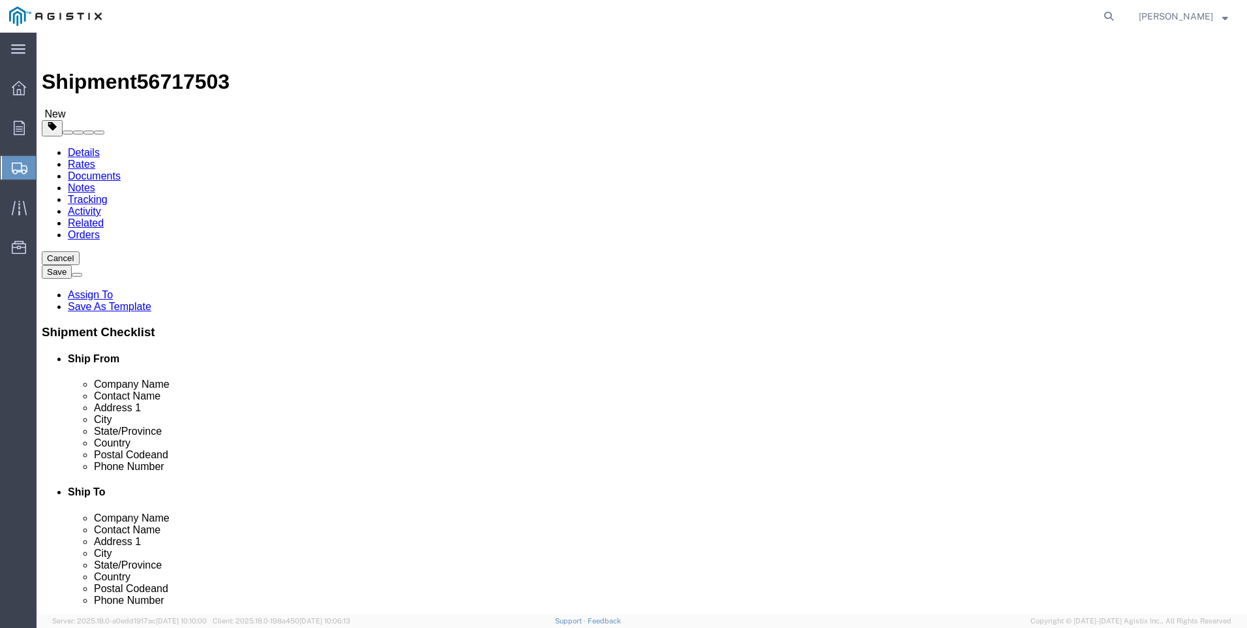
drag, startPoint x: 89, startPoint y: 320, endPoint x: 141, endPoint y: 341, distance: 55.8
click div "x Package Type Select Bulk Bundle(s) Cardboard Box(es) Carton(s) Crate(s) Drum(…"
click link "Add Content"
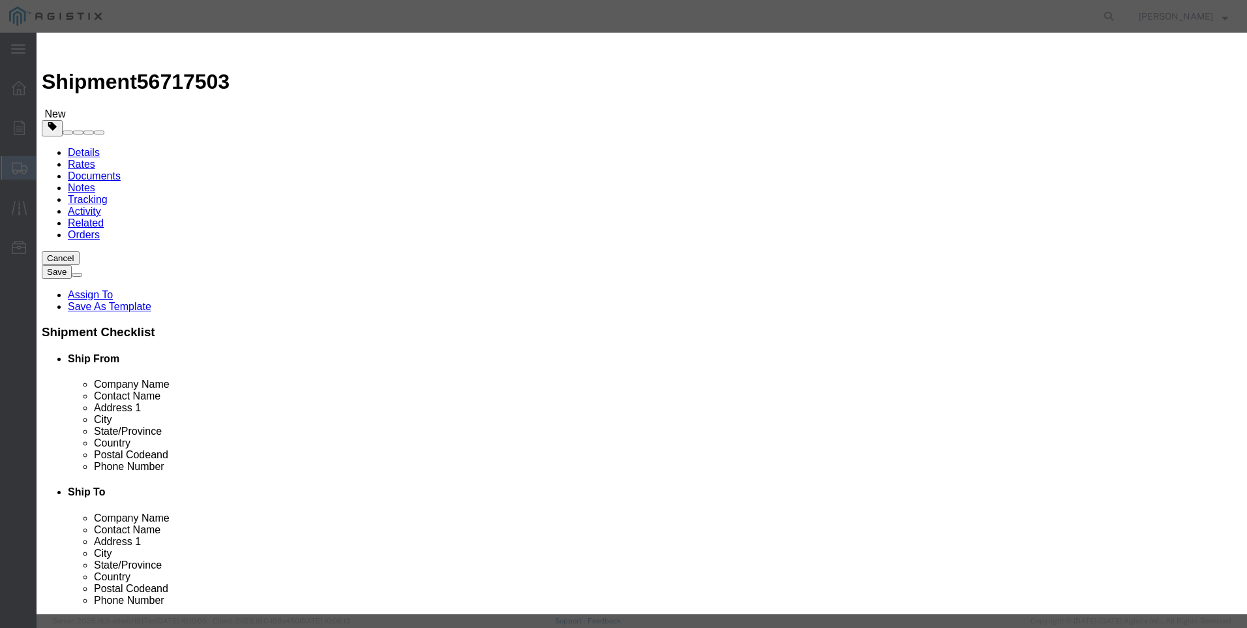
click input "text"
type input "M650291"
click td "Name: VALVE OVERPRESSURE ASSEMBLY"
select select
select select "USD"
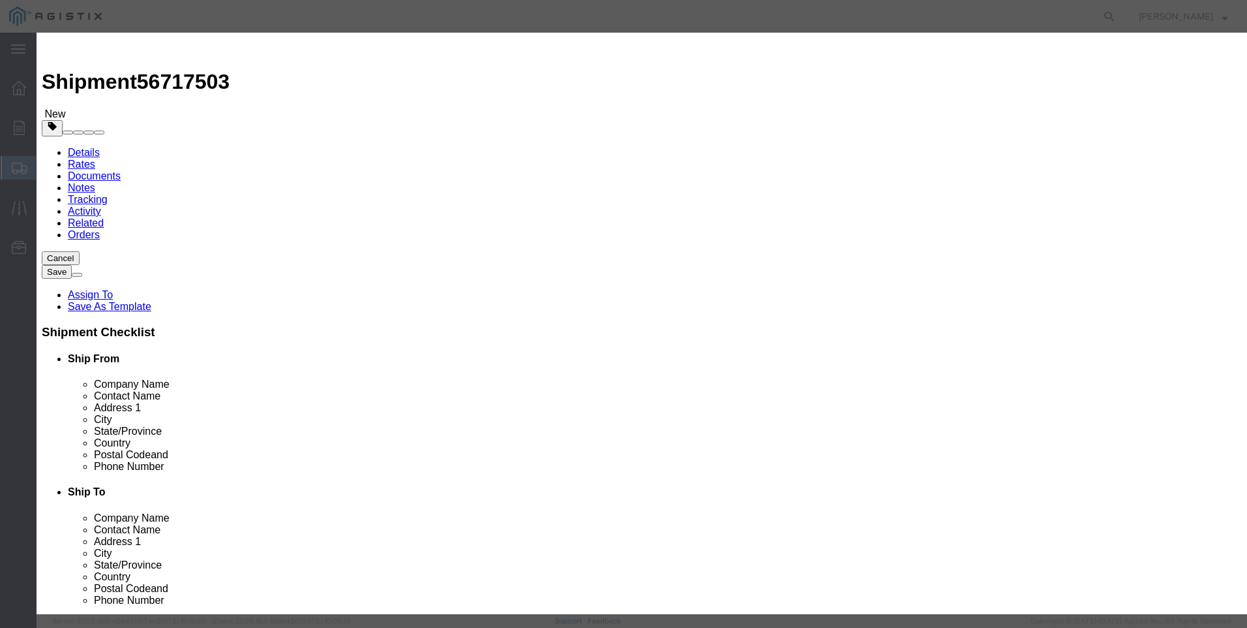
type input "VALVE OVERPRESSURE ASSEMBLY"
type input "M650291"
drag, startPoint x: 547, startPoint y: 96, endPoint x: 245, endPoint y: 114, distance: 303.2
click div "Commodity library Product Name VALVE OVERPRESSURE ASSEMBLY M650291 Pieces Selec…"
type input "VALVE OVERPRESSURE ASSEMBLY"
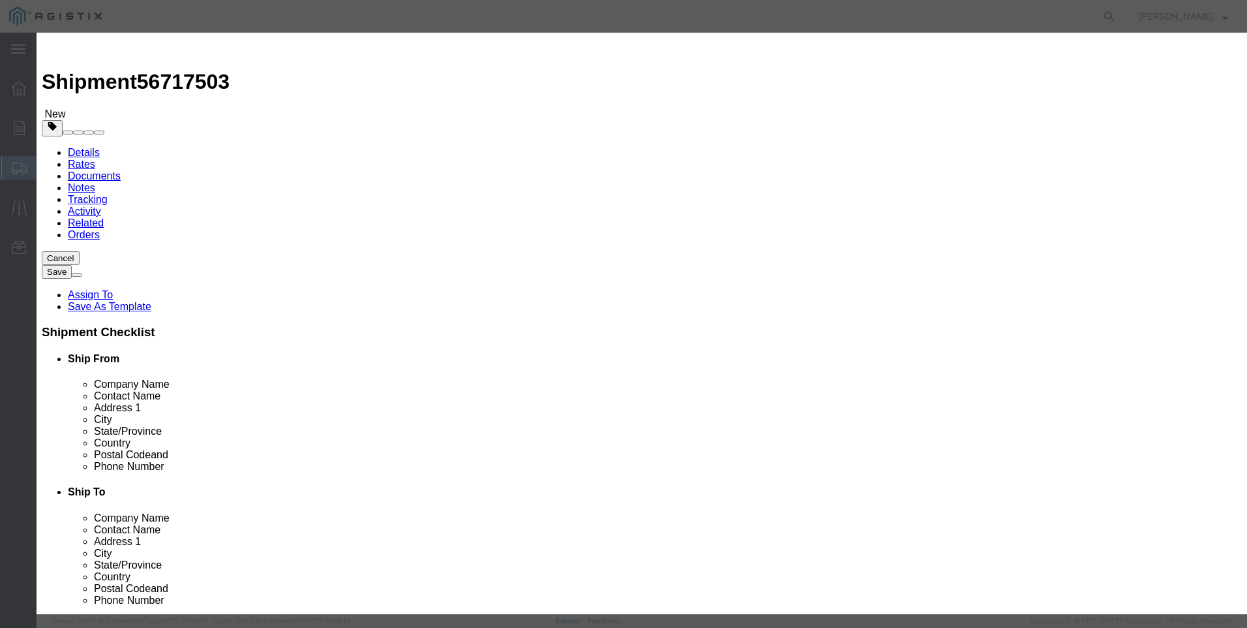
click textarea
paste textarea "VALVE OVERPRESSURE ASSEMBLY"
type textarea "VALVE OVERPRESSURE ASSEMBLY"
drag, startPoint x: 395, startPoint y: 100, endPoint x: 247, endPoint y: 91, distance: 148.4
click div "Commodity library Product Name VALVE OVERPRESSURE ASSEMBLY M650291 Pieces Selec…"
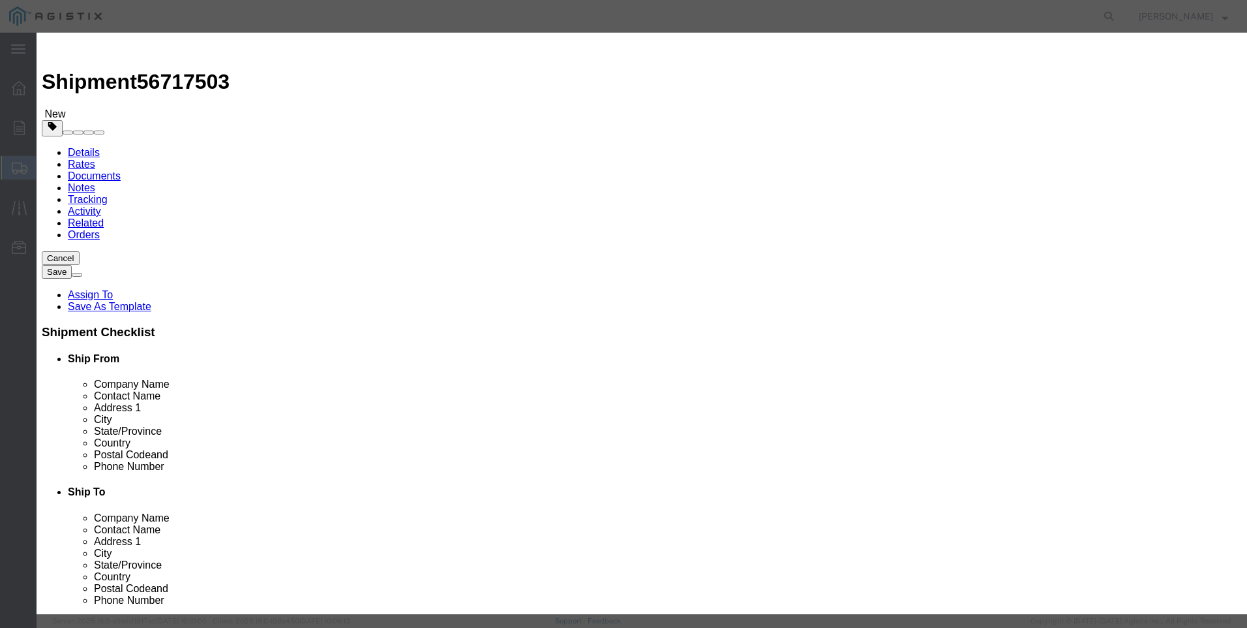
click input "M650Y"
type input "M650291 / [PHONE_NUMBER]"
click input "text"
type input "6"
drag, startPoint x: 387, startPoint y: 160, endPoint x: 392, endPoint y: 145, distance: 16.3
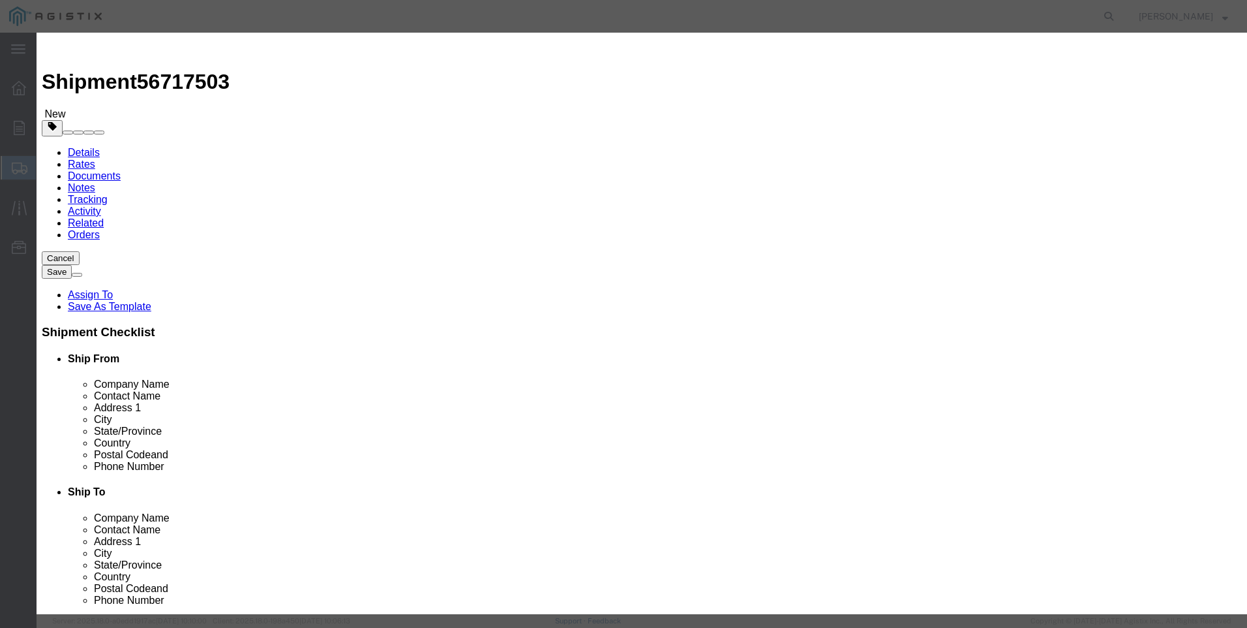
click div "Product Name M650291 / [PHONE_NUMBER] M650291 Pieces 6 Select Bag Barrels 100Bo…"
click input "text"
type input "816"
click button "Save & Close"
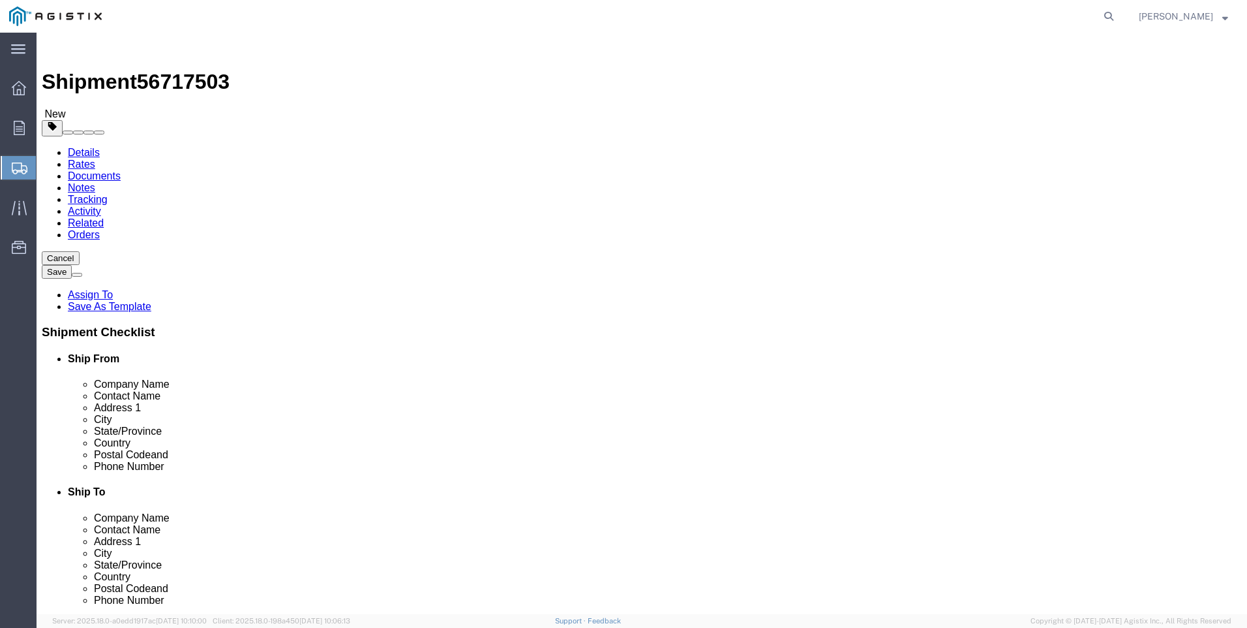
click button "Rate Shipment"
